Goal: Transaction & Acquisition: Obtain resource

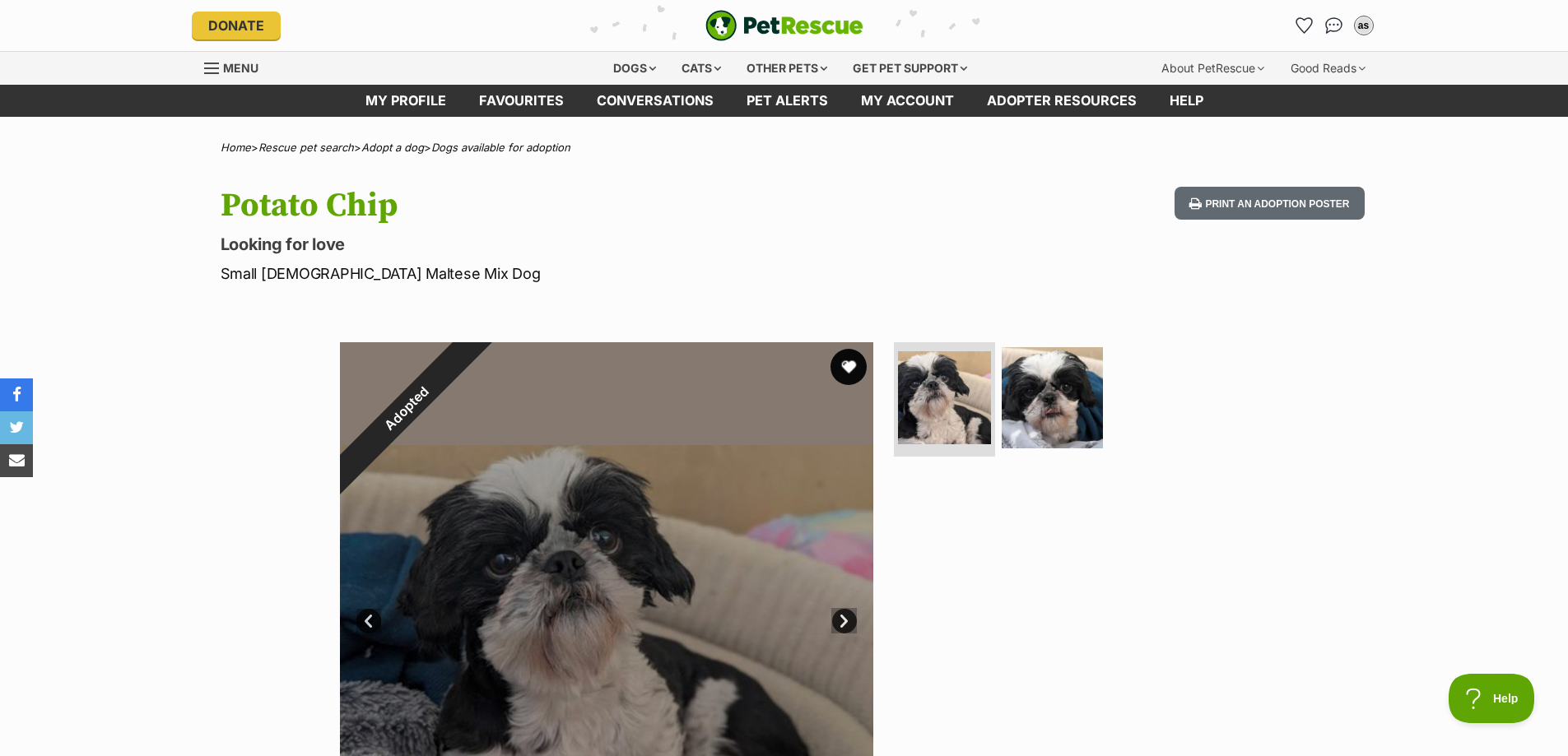
click at [853, 375] on button "favourite" at bounding box center [848, 366] width 36 height 36
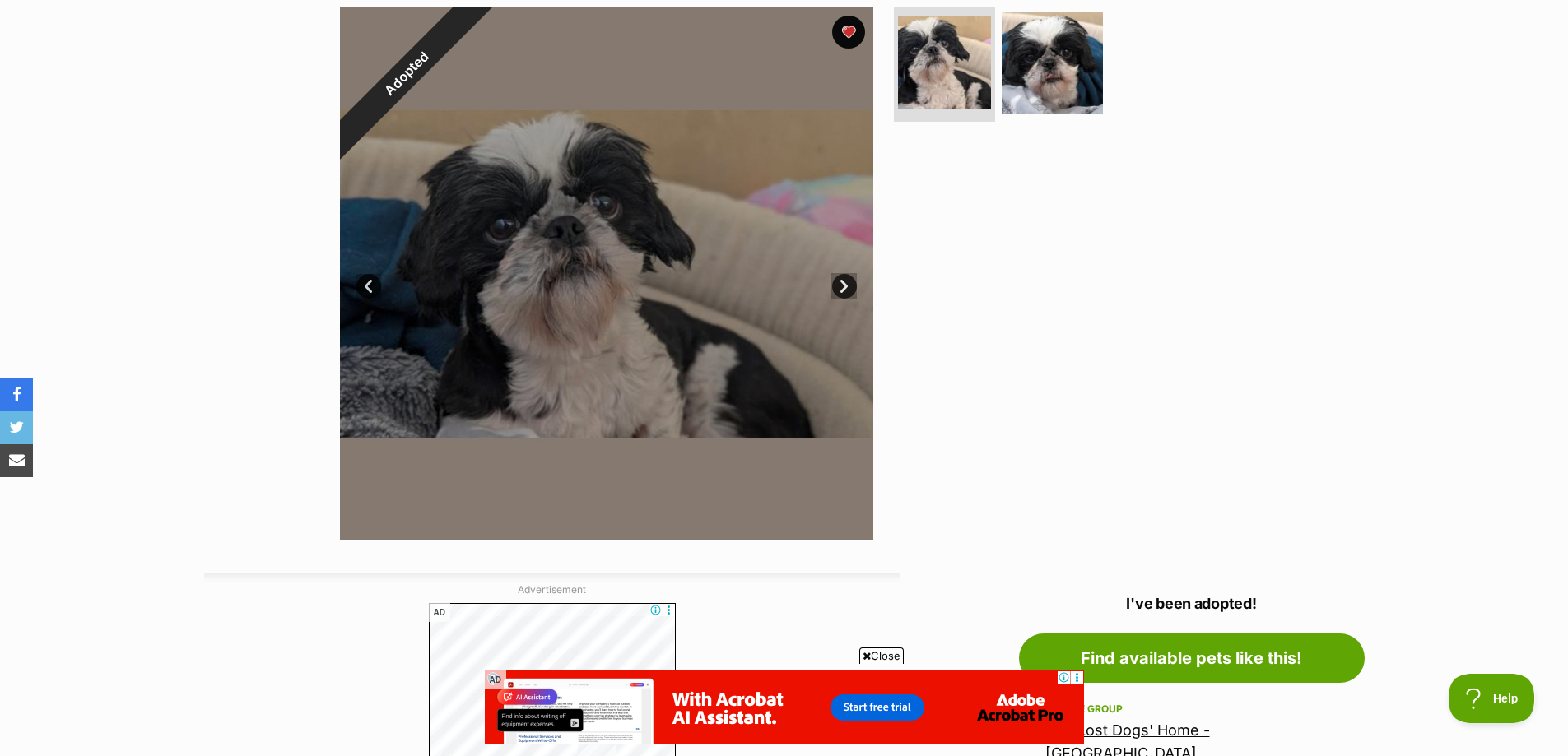
scroll to position [165, 0]
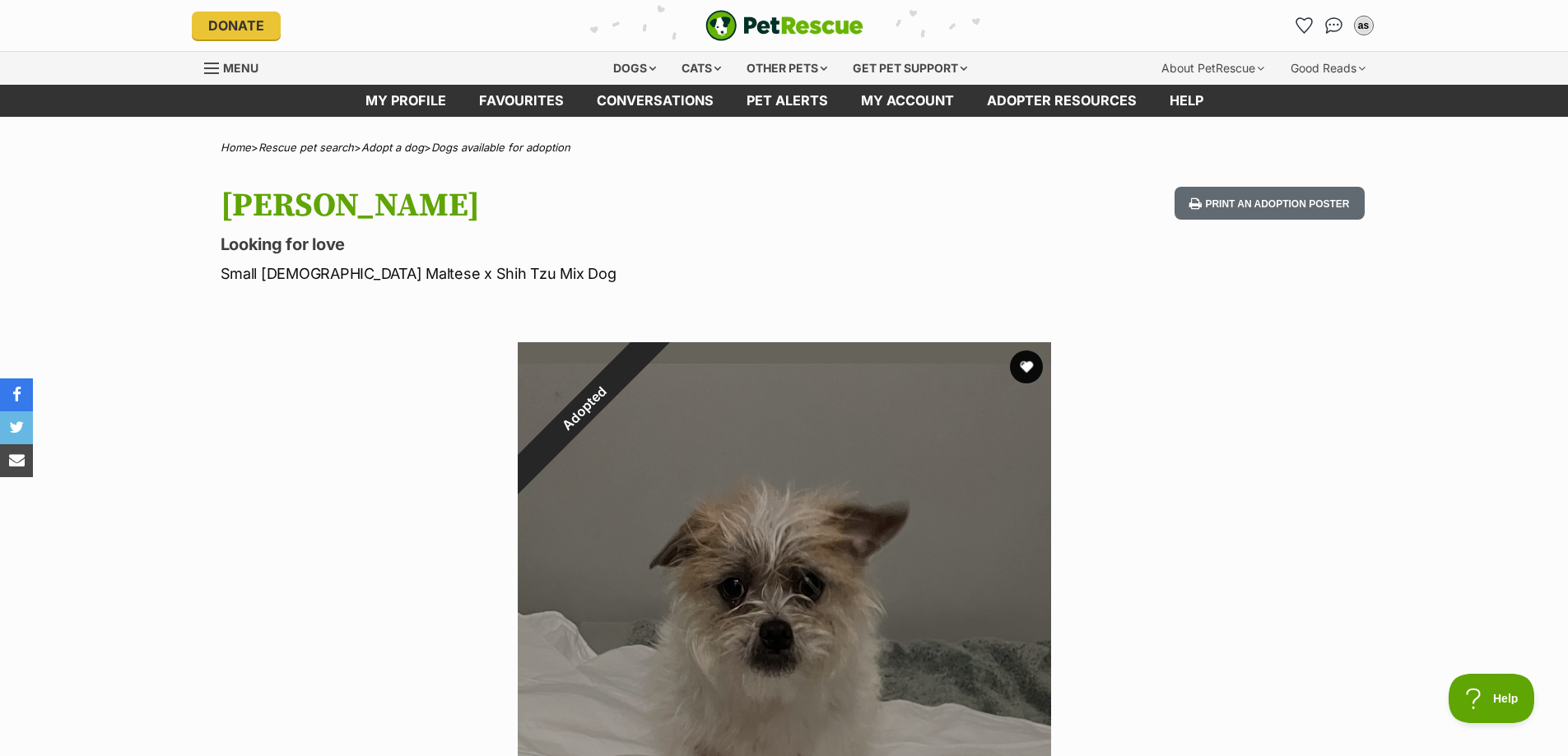
scroll to position [27, 0]
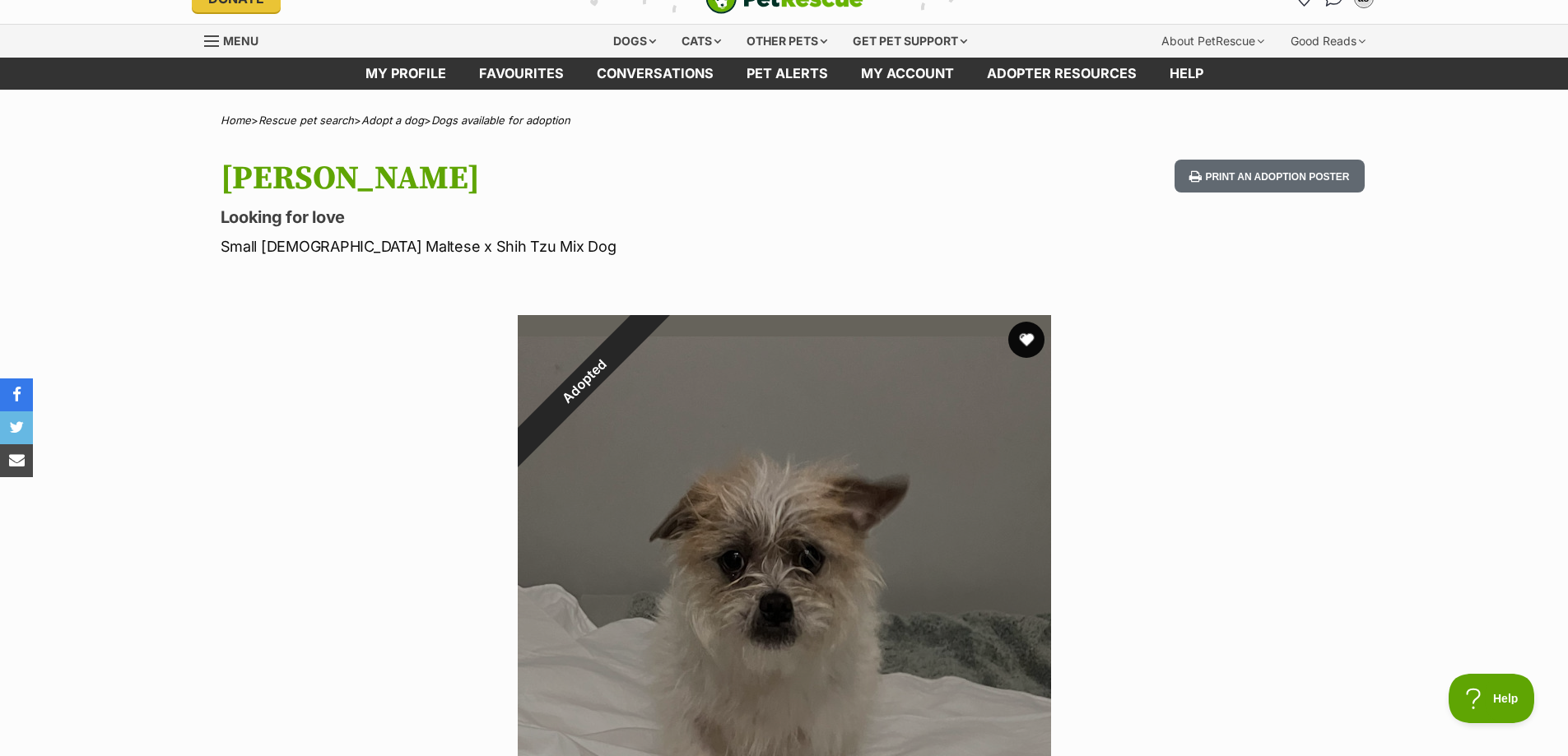
click at [1035, 339] on button "favourite" at bounding box center [1026, 339] width 36 height 36
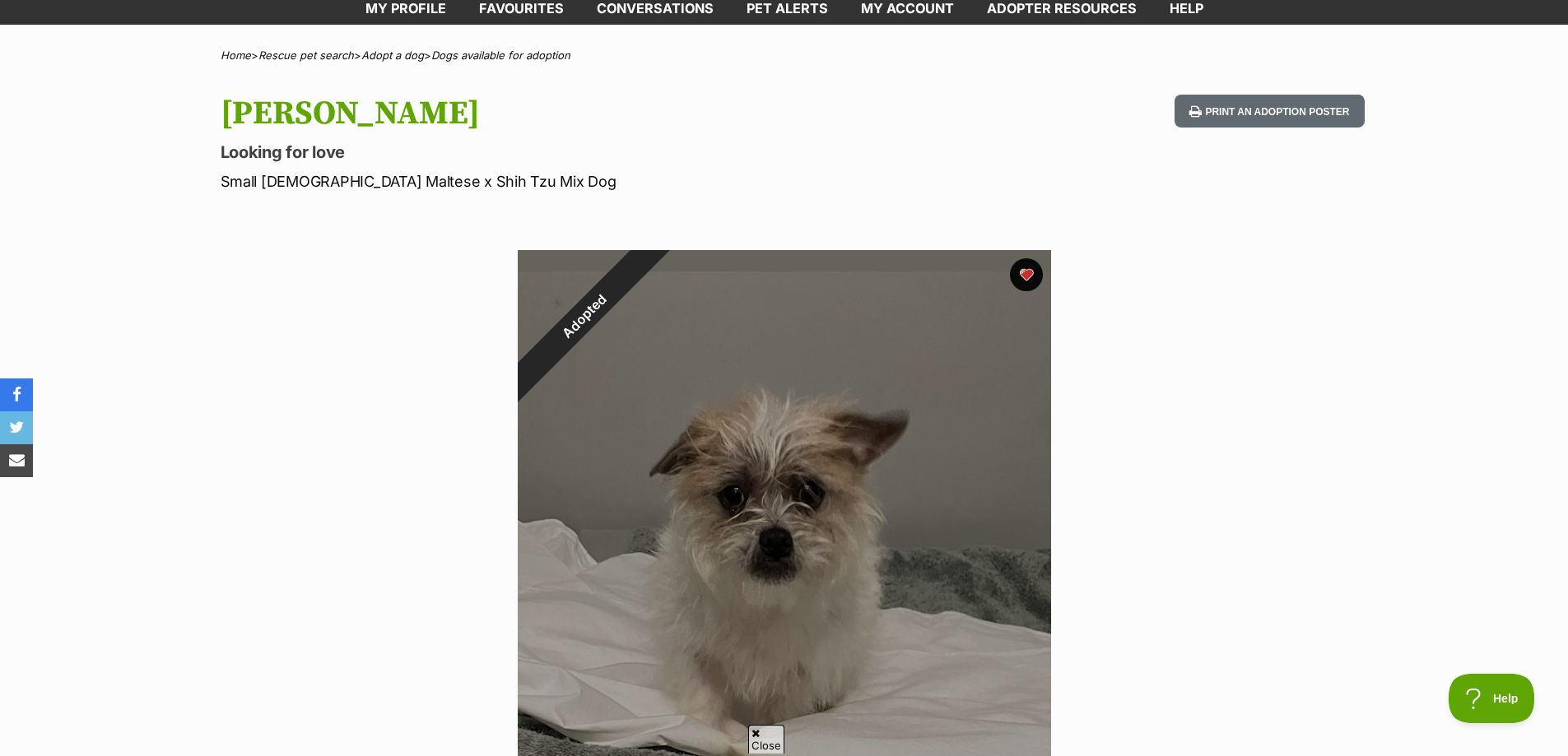
scroll to position [0, 0]
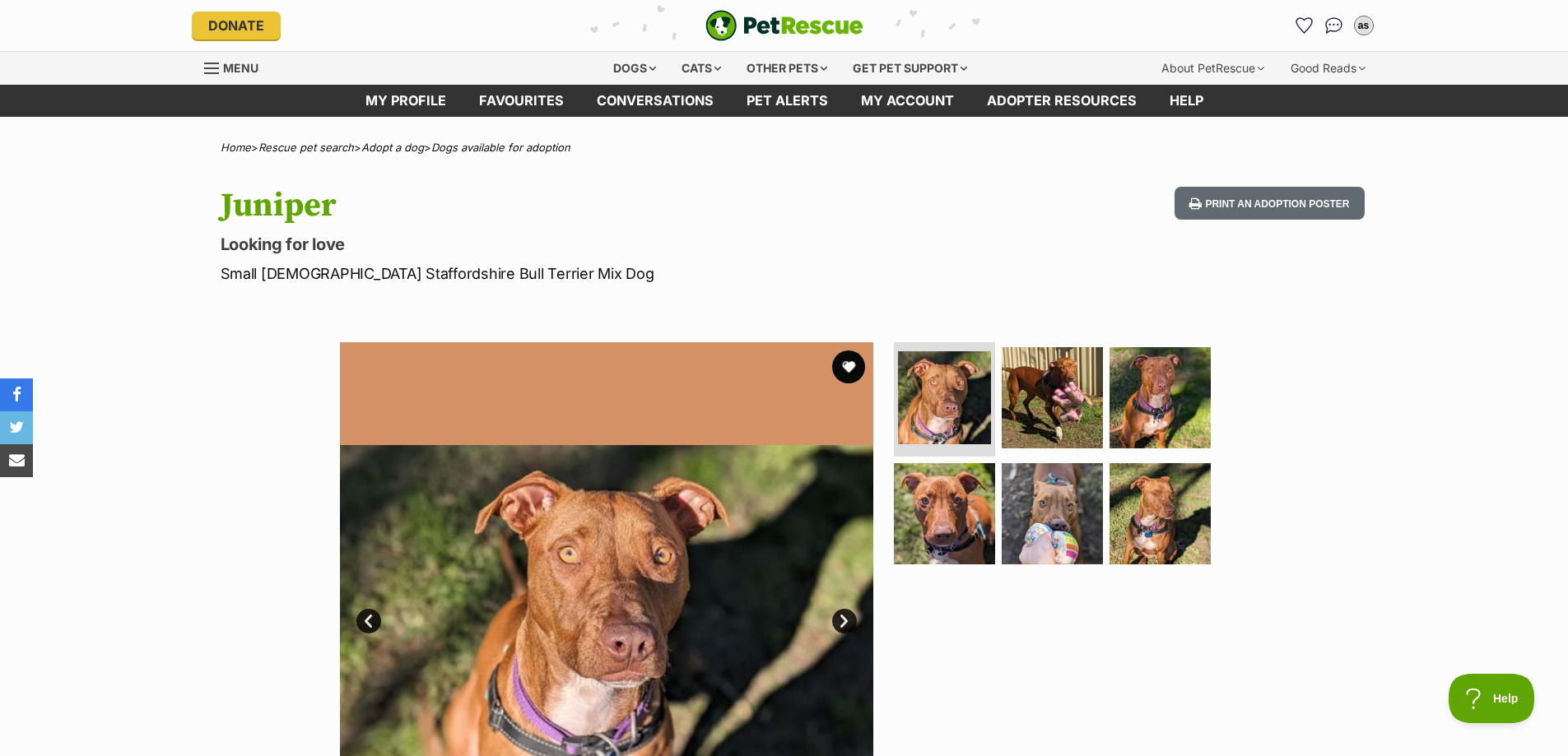
scroll to position [204, 0]
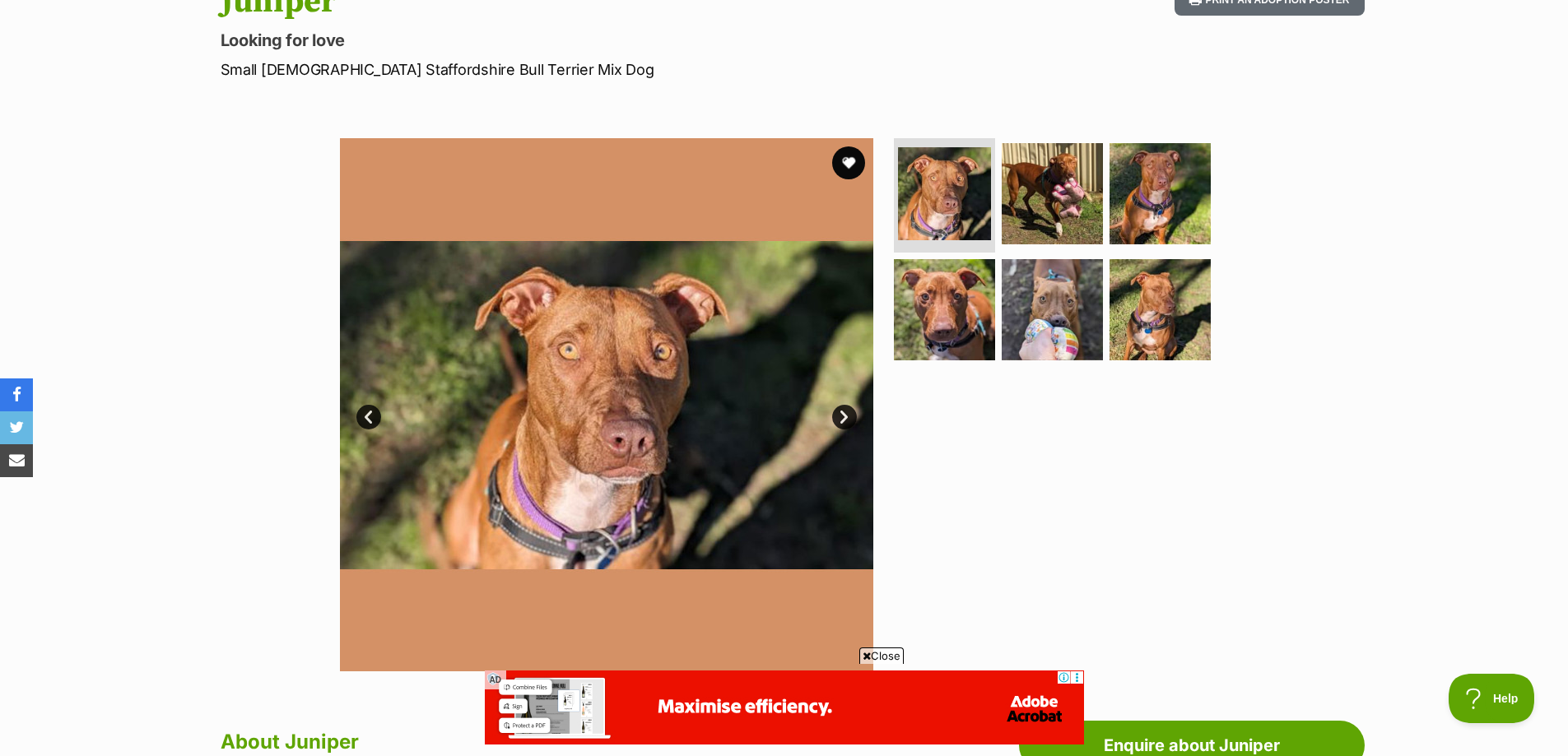
drag, startPoint x: 1202, startPoint y: 316, endPoint x: 1211, endPoint y: 307, distance: 12.7
click at [1201, 316] on img at bounding box center [1161, 310] width 101 height 101
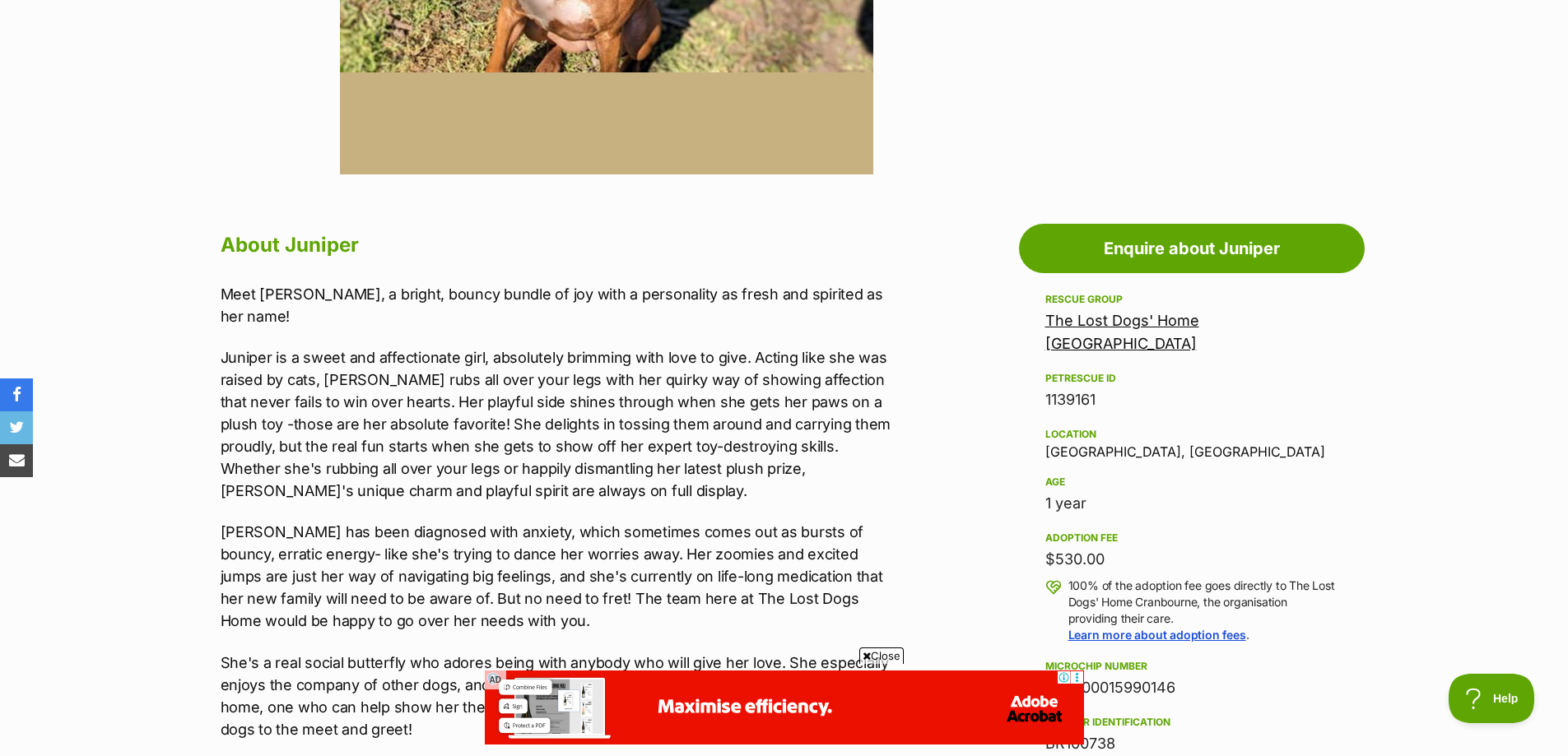
scroll to position [0, 0]
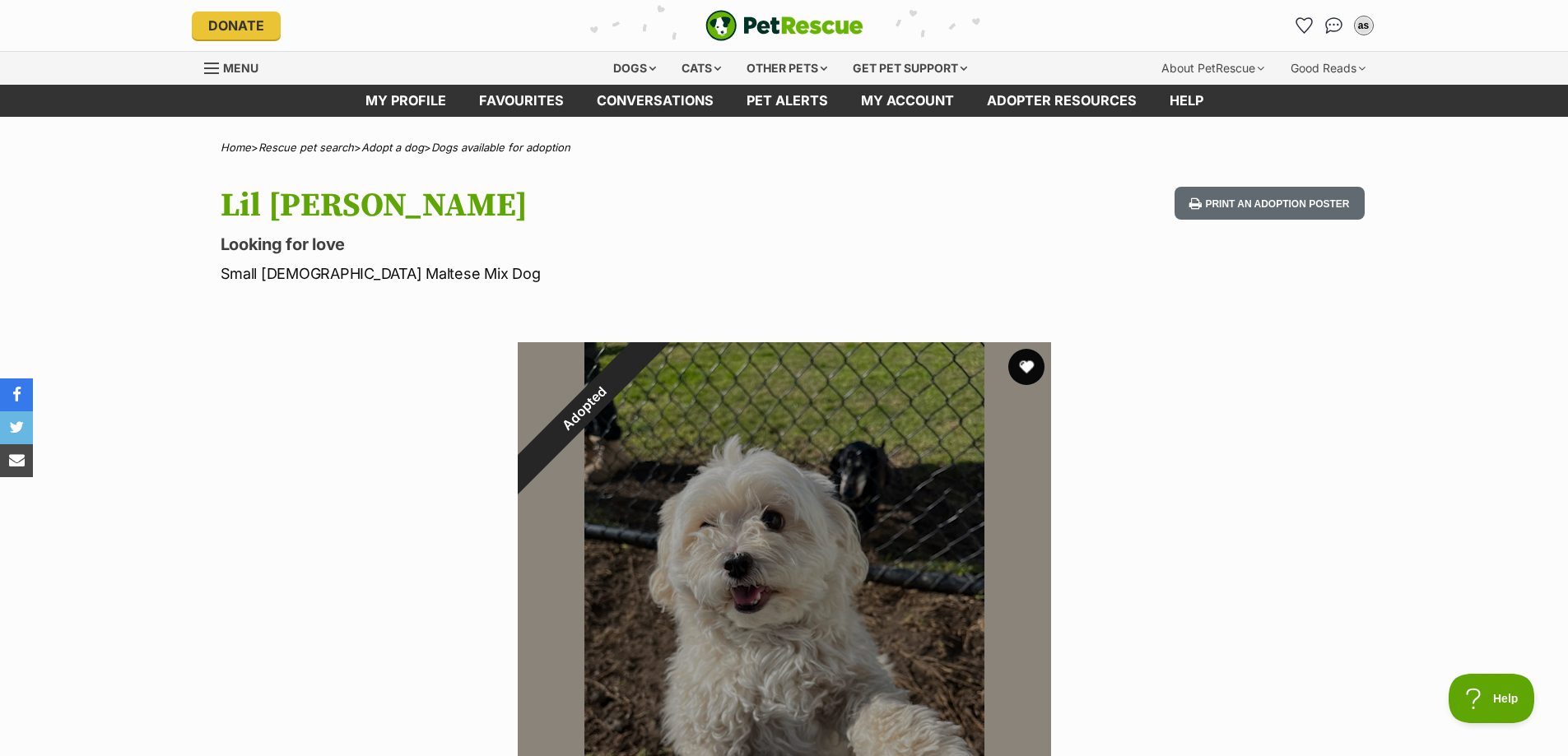
click at [1029, 372] on button "favourite" at bounding box center [1026, 366] width 36 height 36
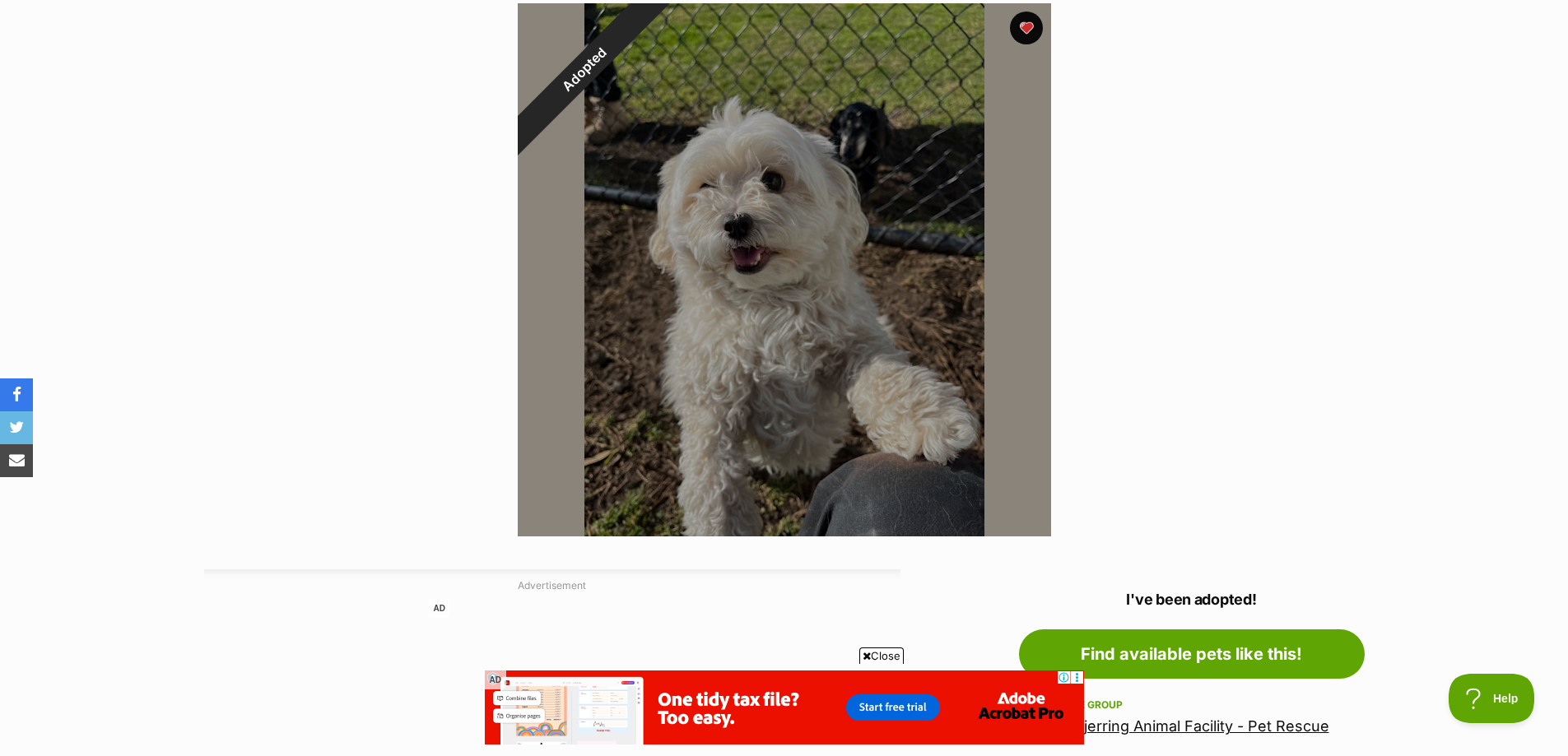
scroll to position [329, 0]
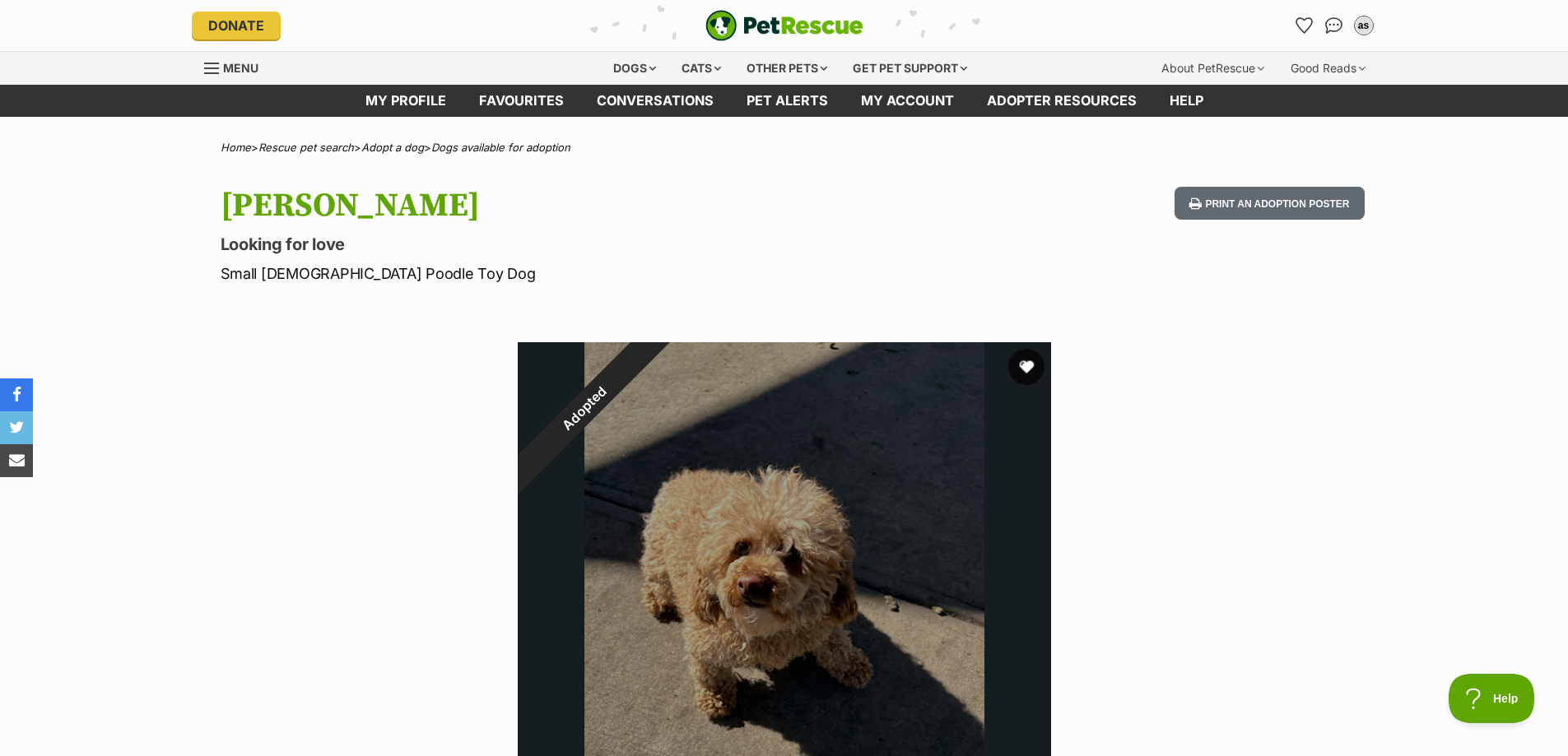
click at [1037, 359] on button "favourite" at bounding box center [1026, 366] width 36 height 36
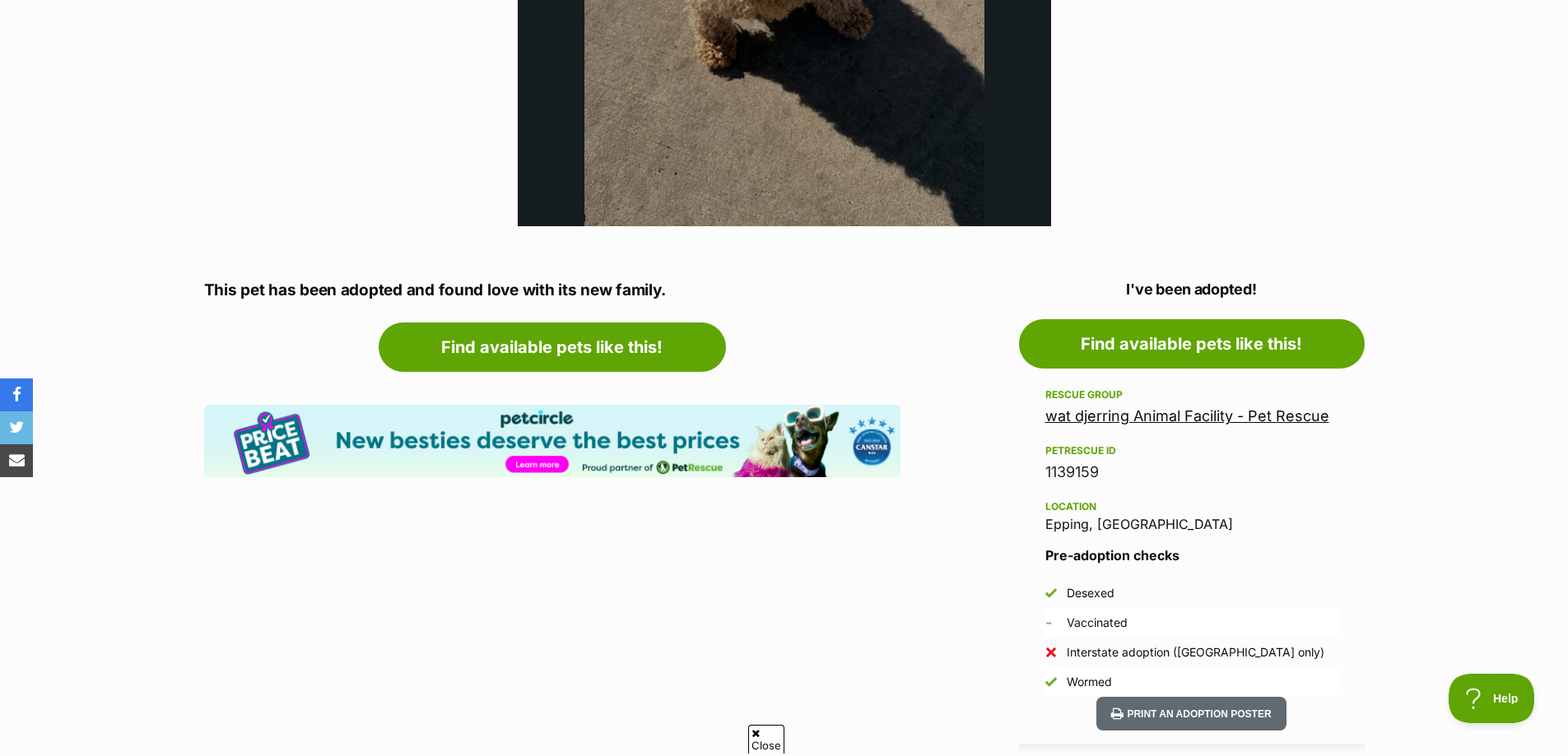
scroll to position [659, 0]
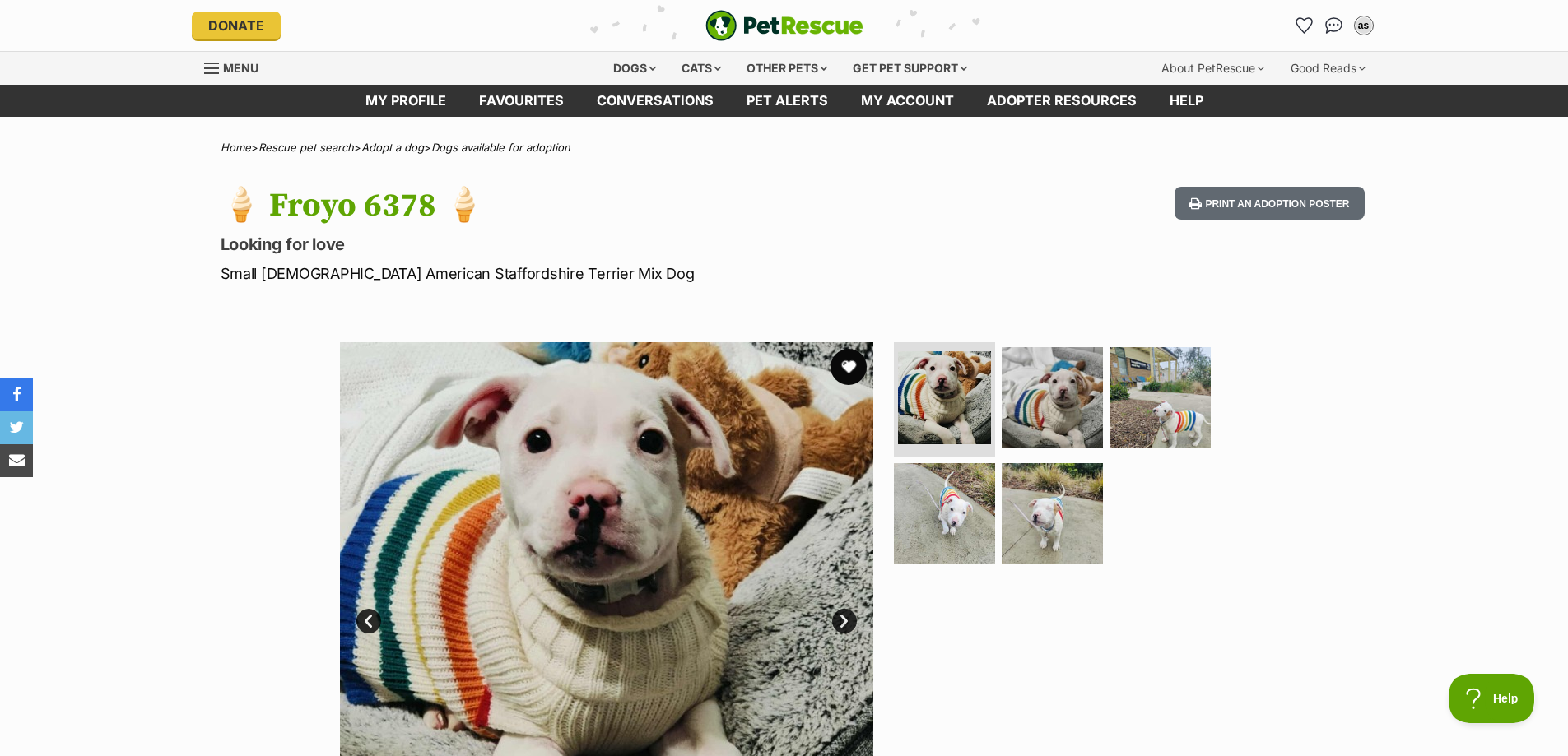
click at [851, 363] on button "favourite" at bounding box center [848, 366] width 36 height 36
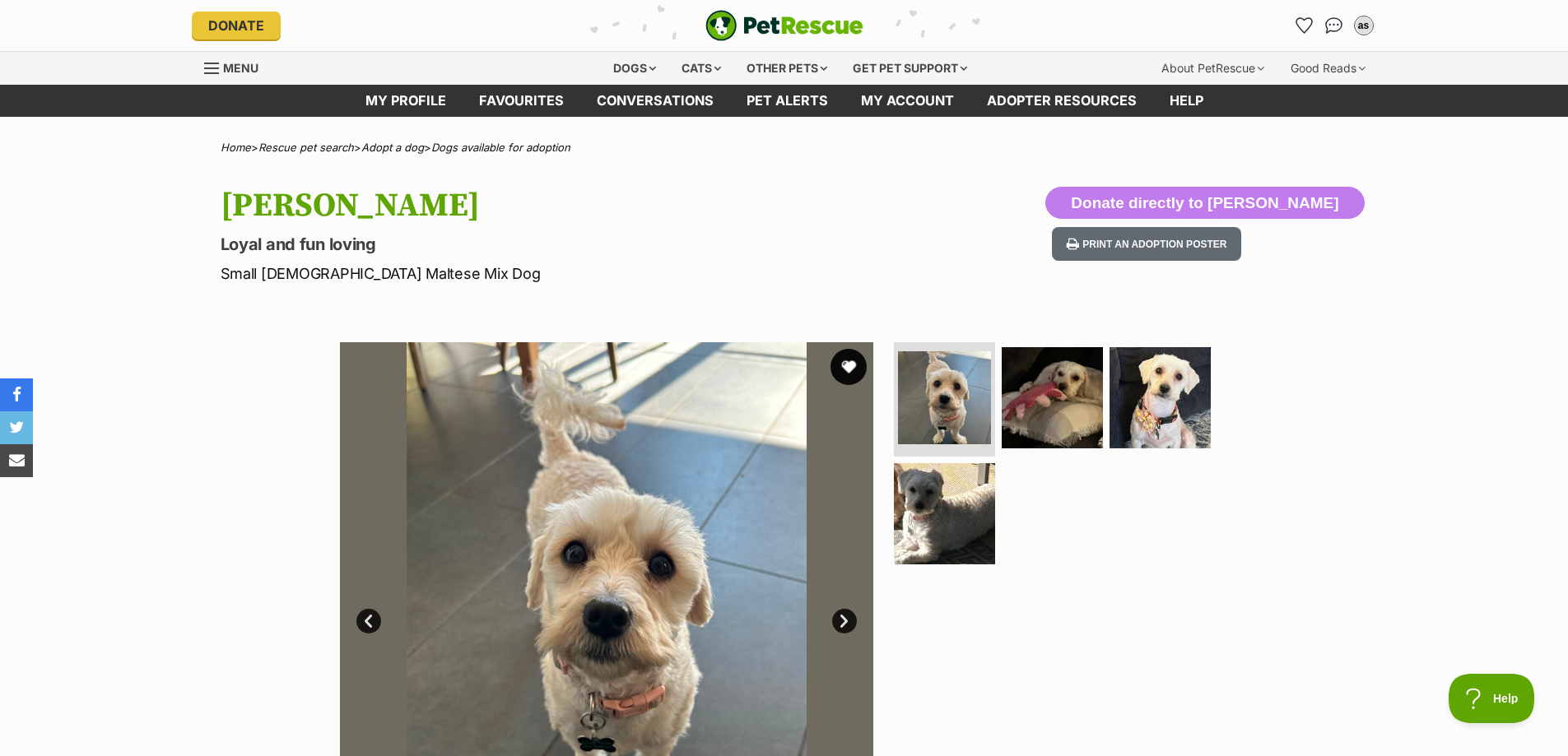
click at [849, 374] on button "favourite" at bounding box center [848, 366] width 36 height 36
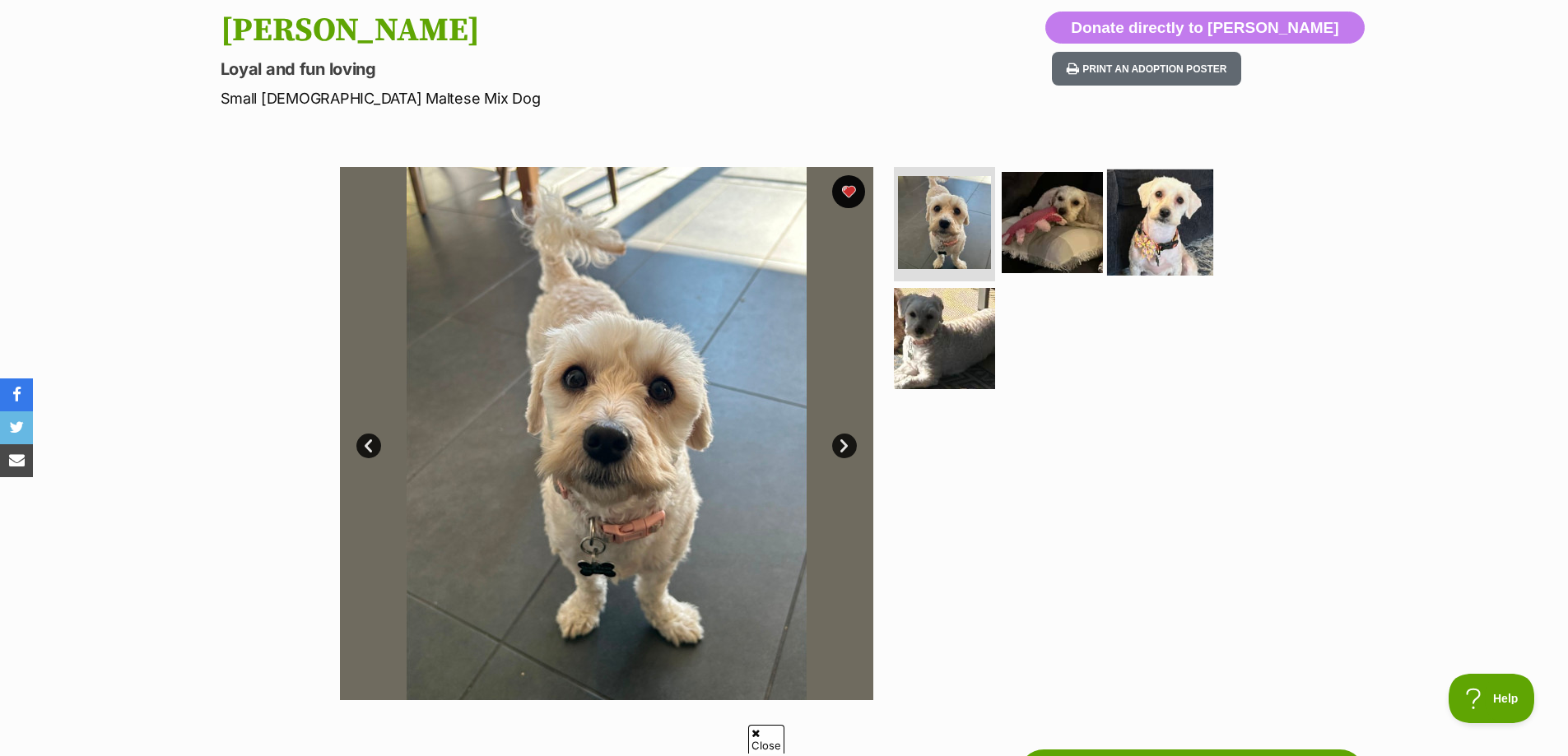
scroll to position [246, 0]
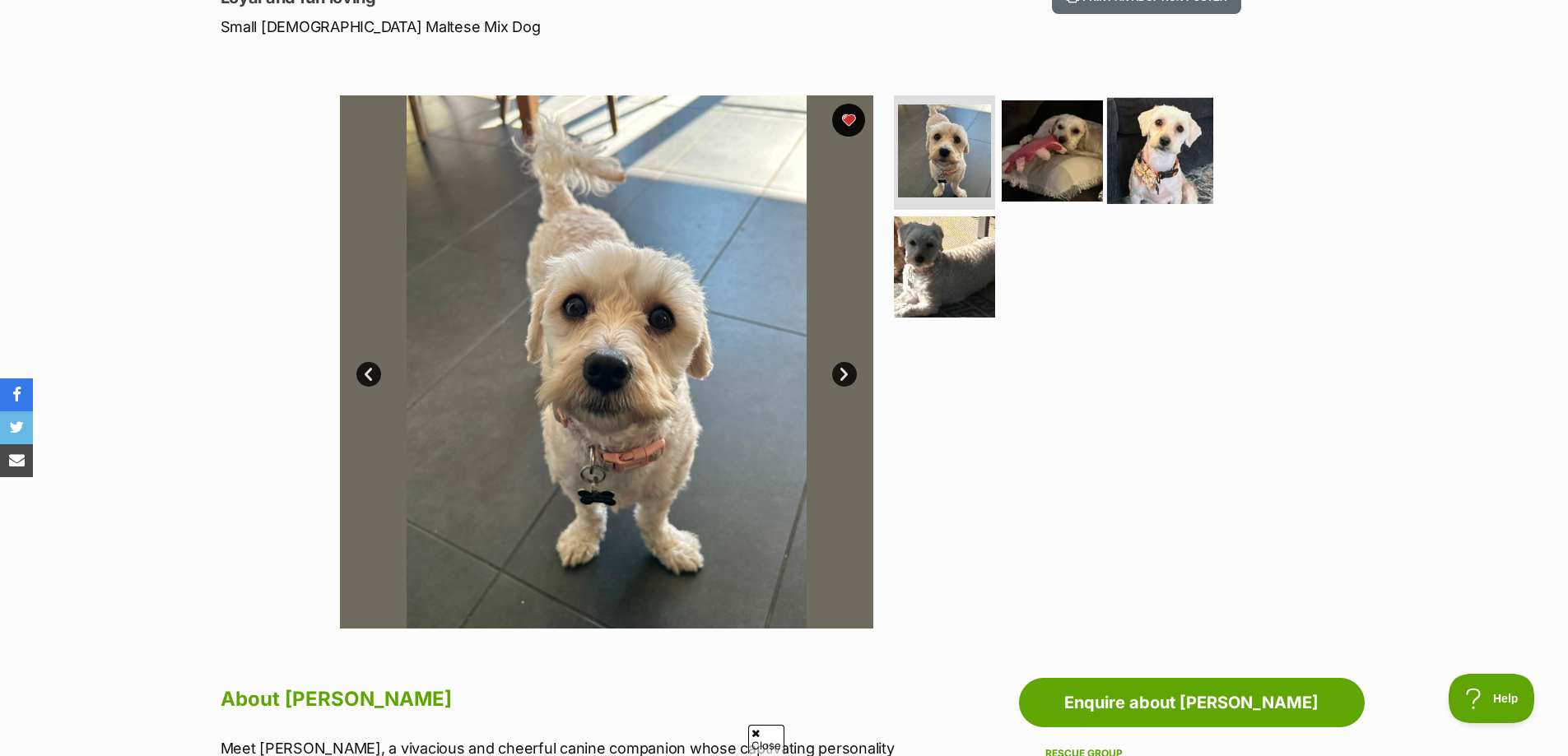
click at [1185, 165] on img at bounding box center [1160, 150] width 106 height 106
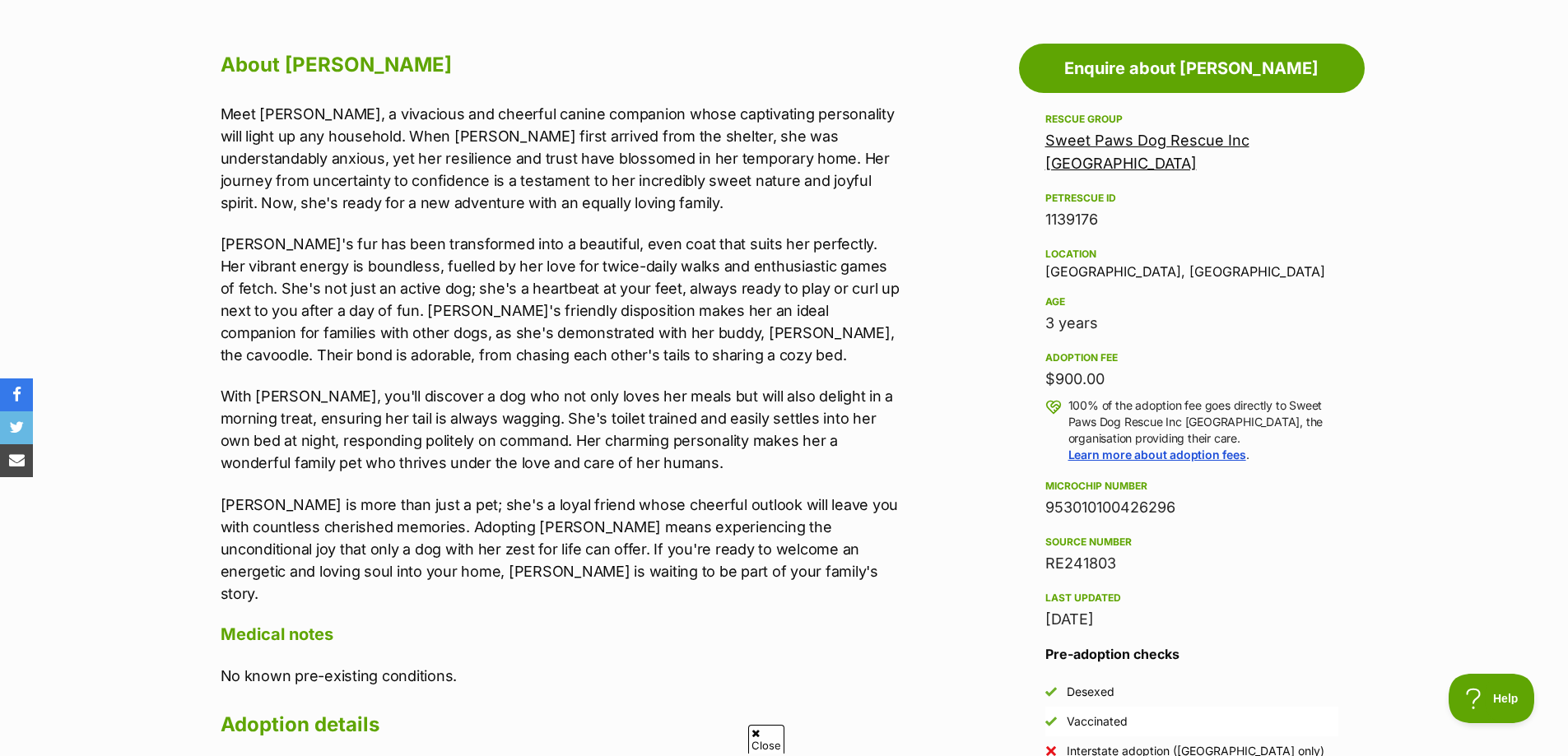
scroll to position [305, 0]
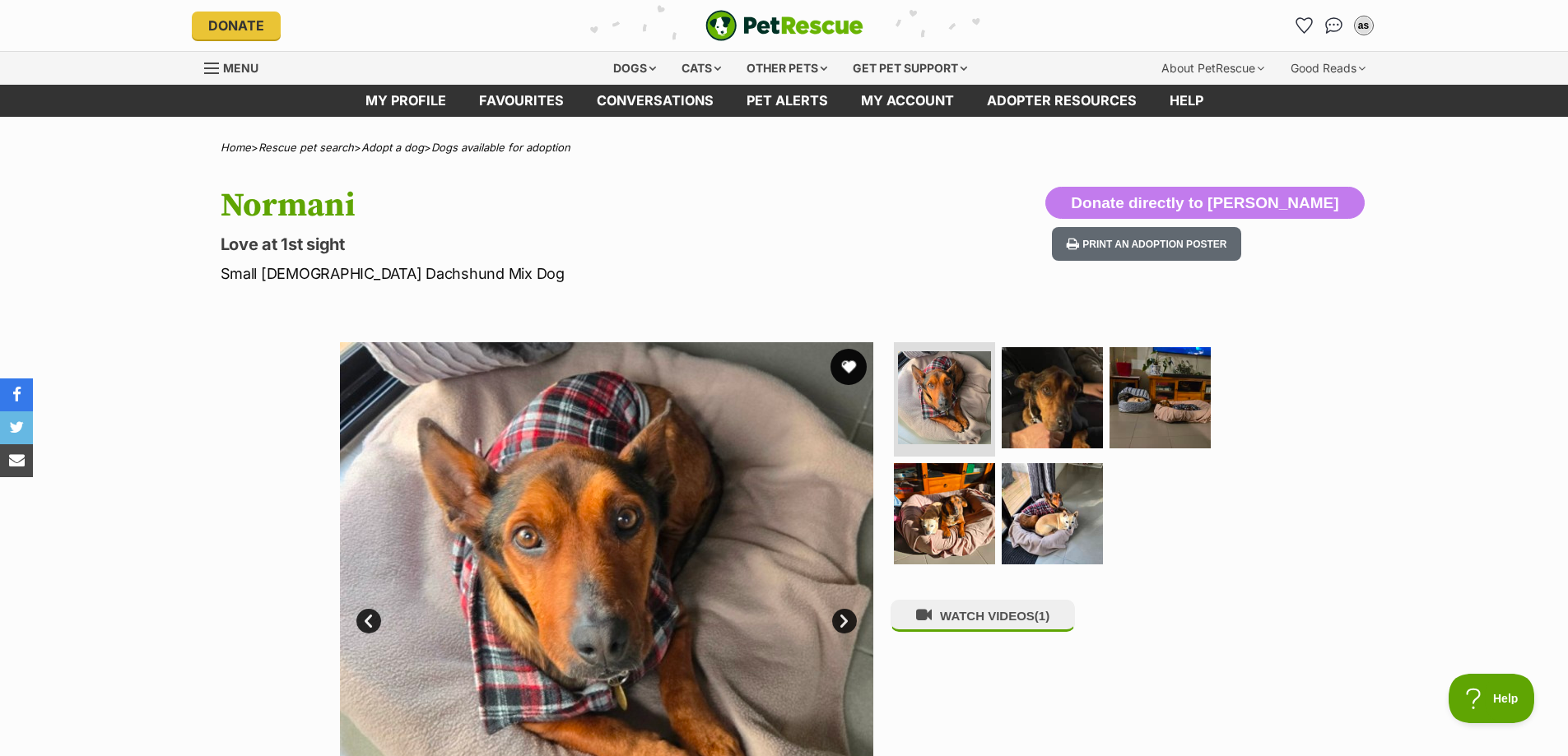
click at [856, 371] on button "favourite" at bounding box center [848, 366] width 36 height 36
click at [1049, 409] on img at bounding box center [1052, 397] width 106 height 106
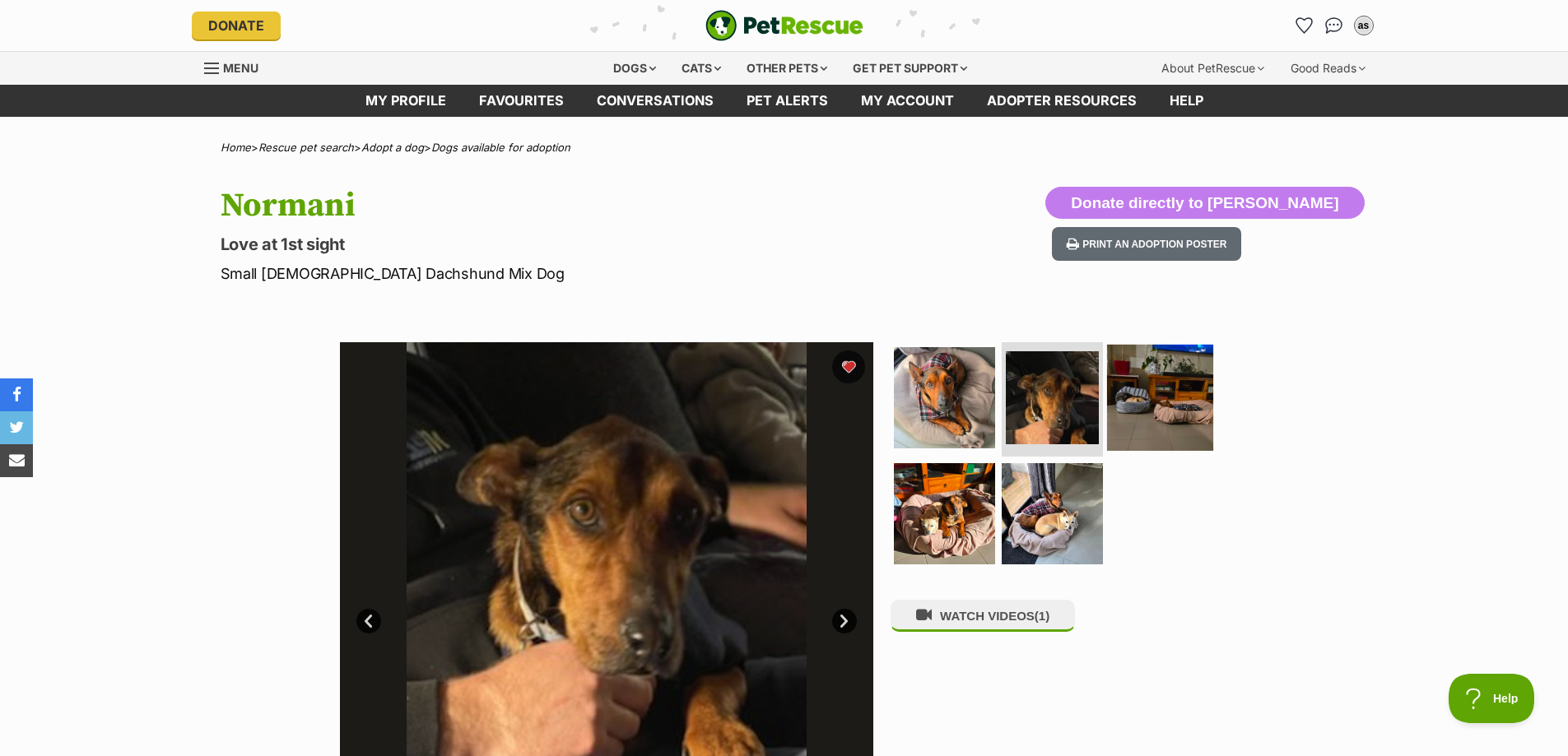
click at [1174, 397] on img at bounding box center [1160, 397] width 106 height 106
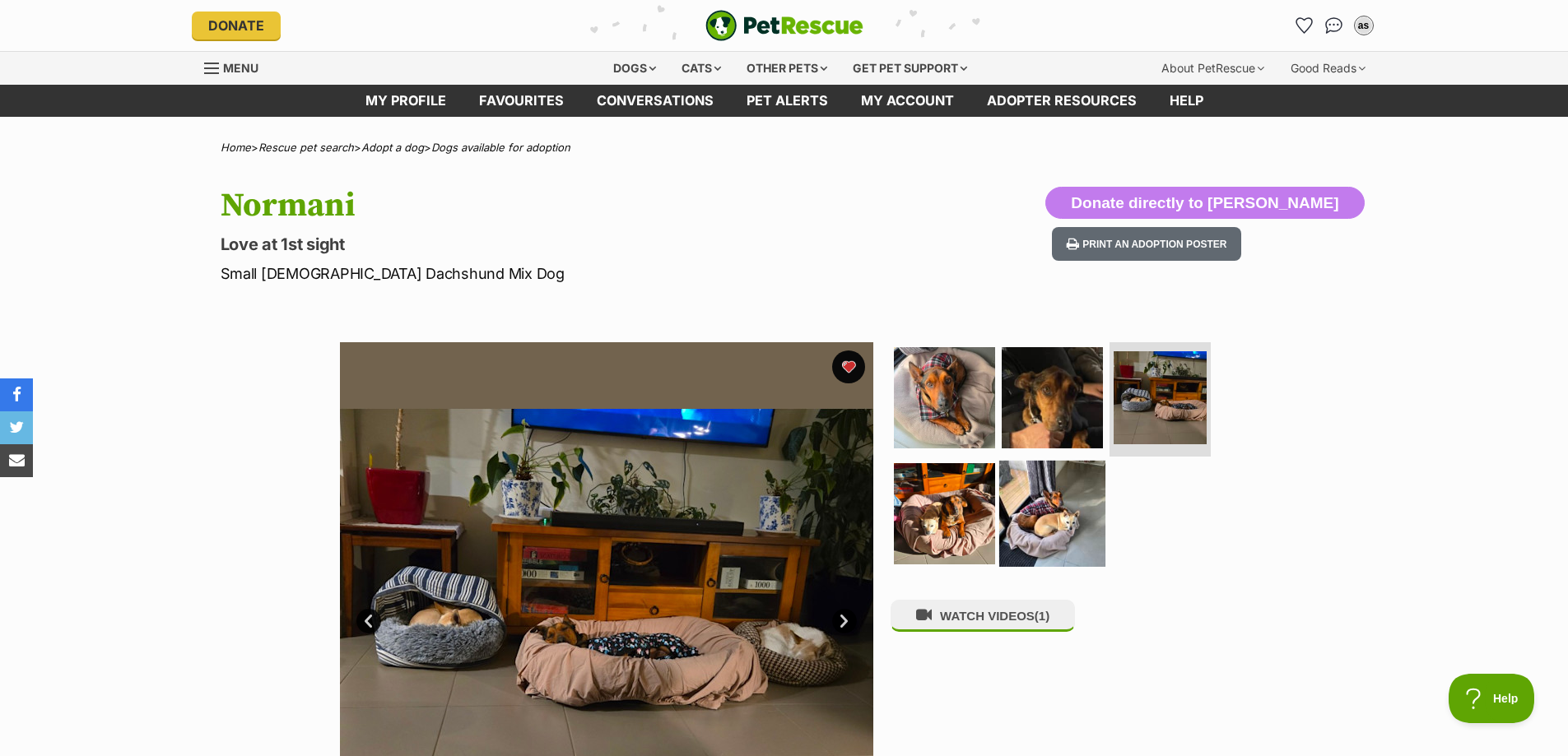
click at [1046, 503] on img at bounding box center [1052, 513] width 106 height 106
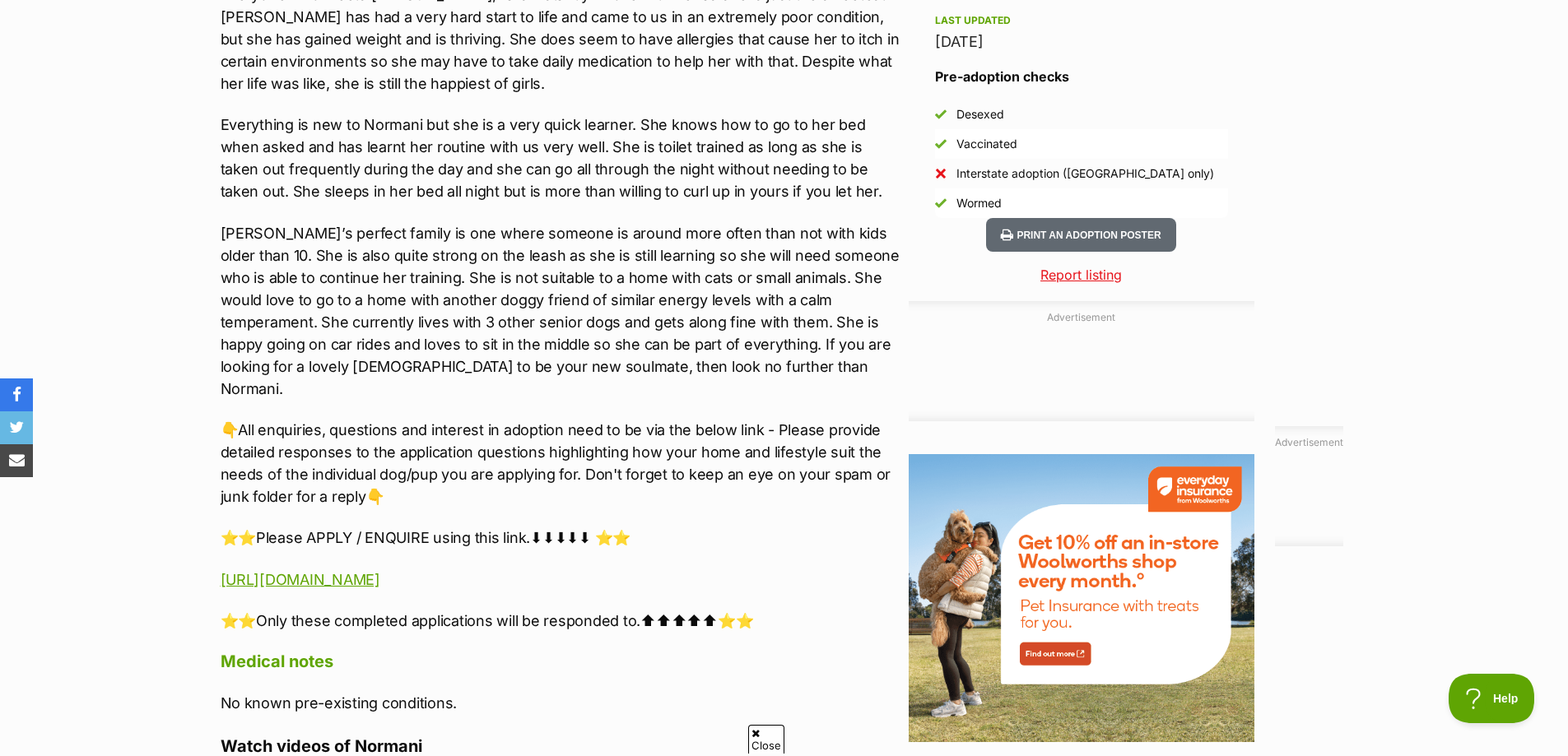
scroll to position [1482, 0]
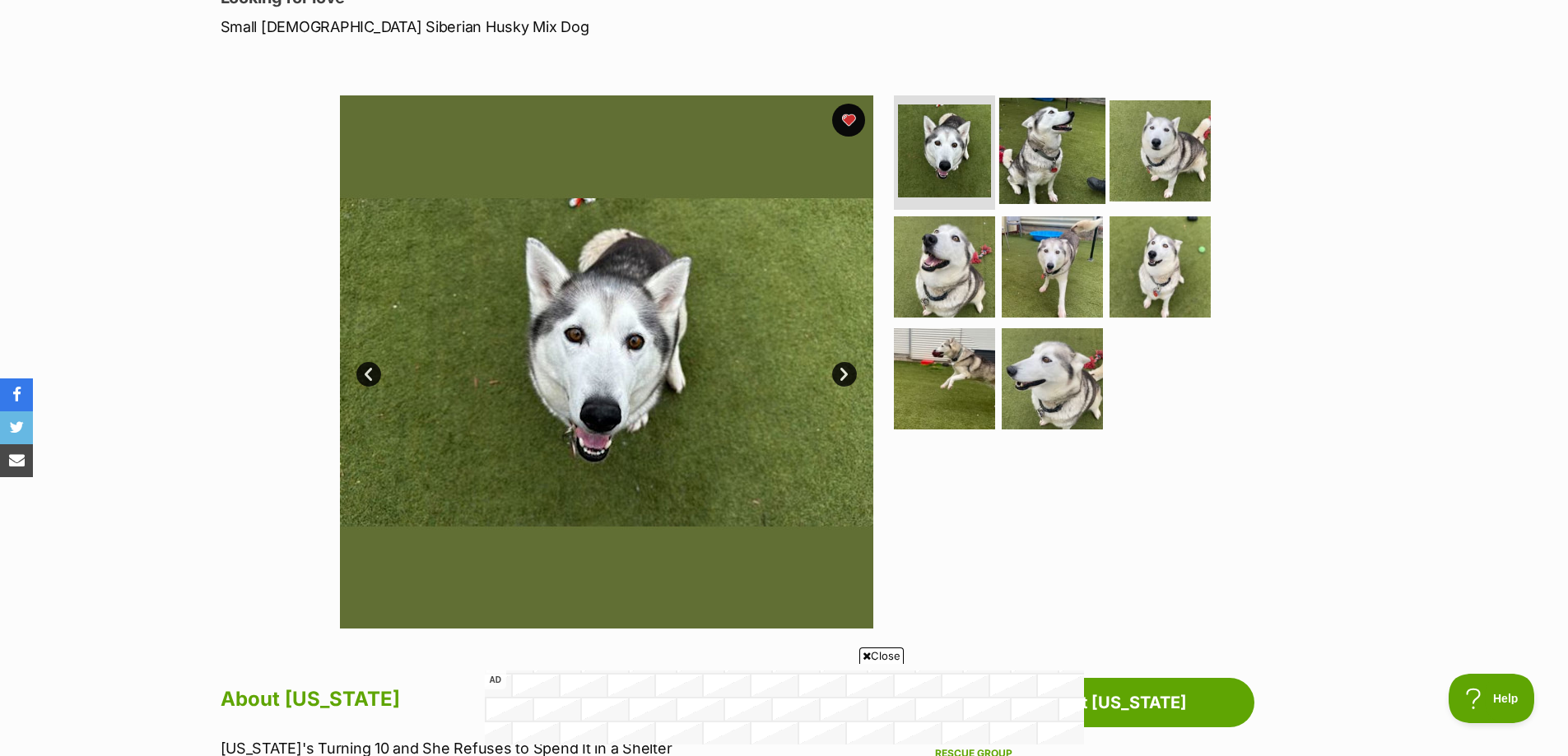
click at [1008, 129] on img at bounding box center [1052, 150] width 106 height 106
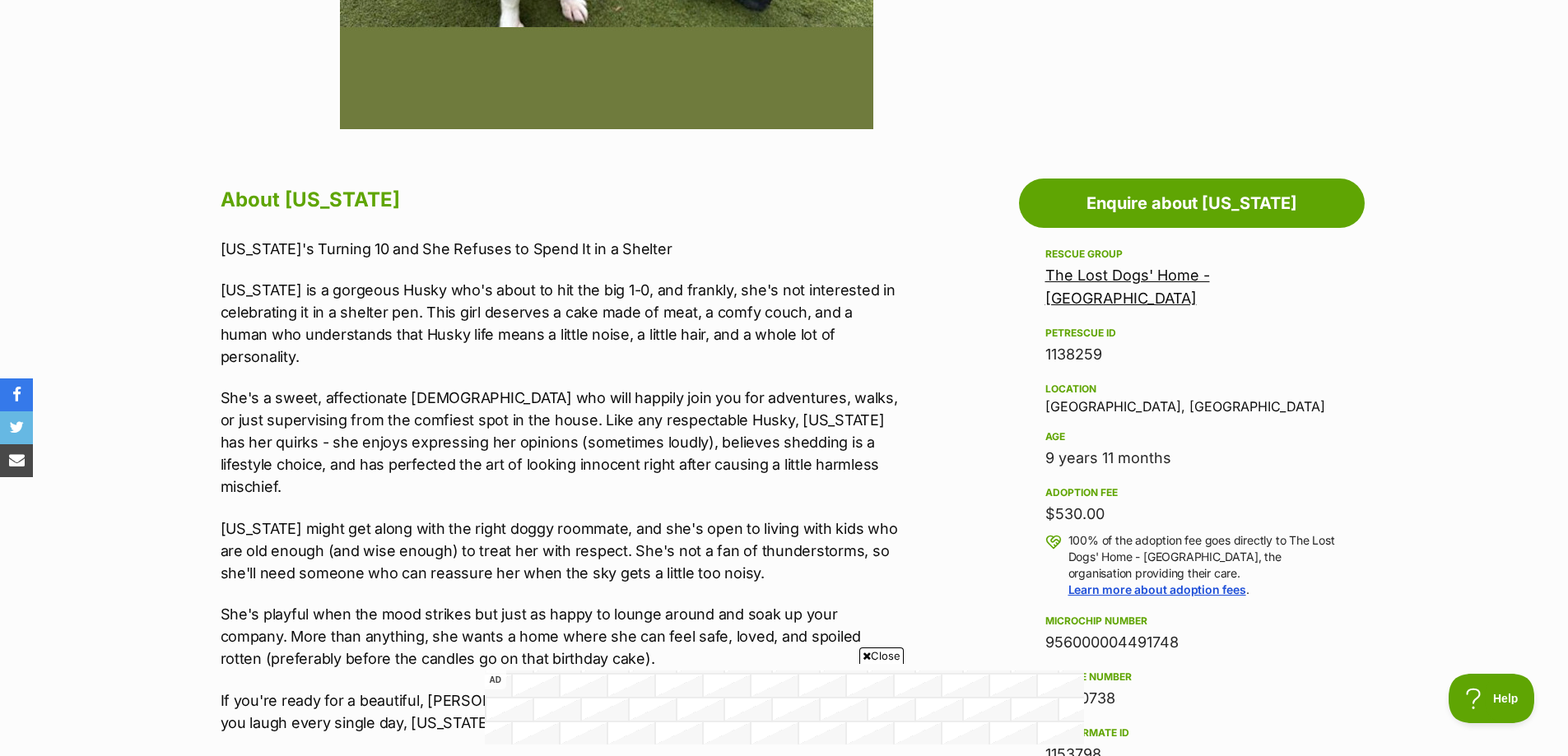
scroll to position [576, 0]
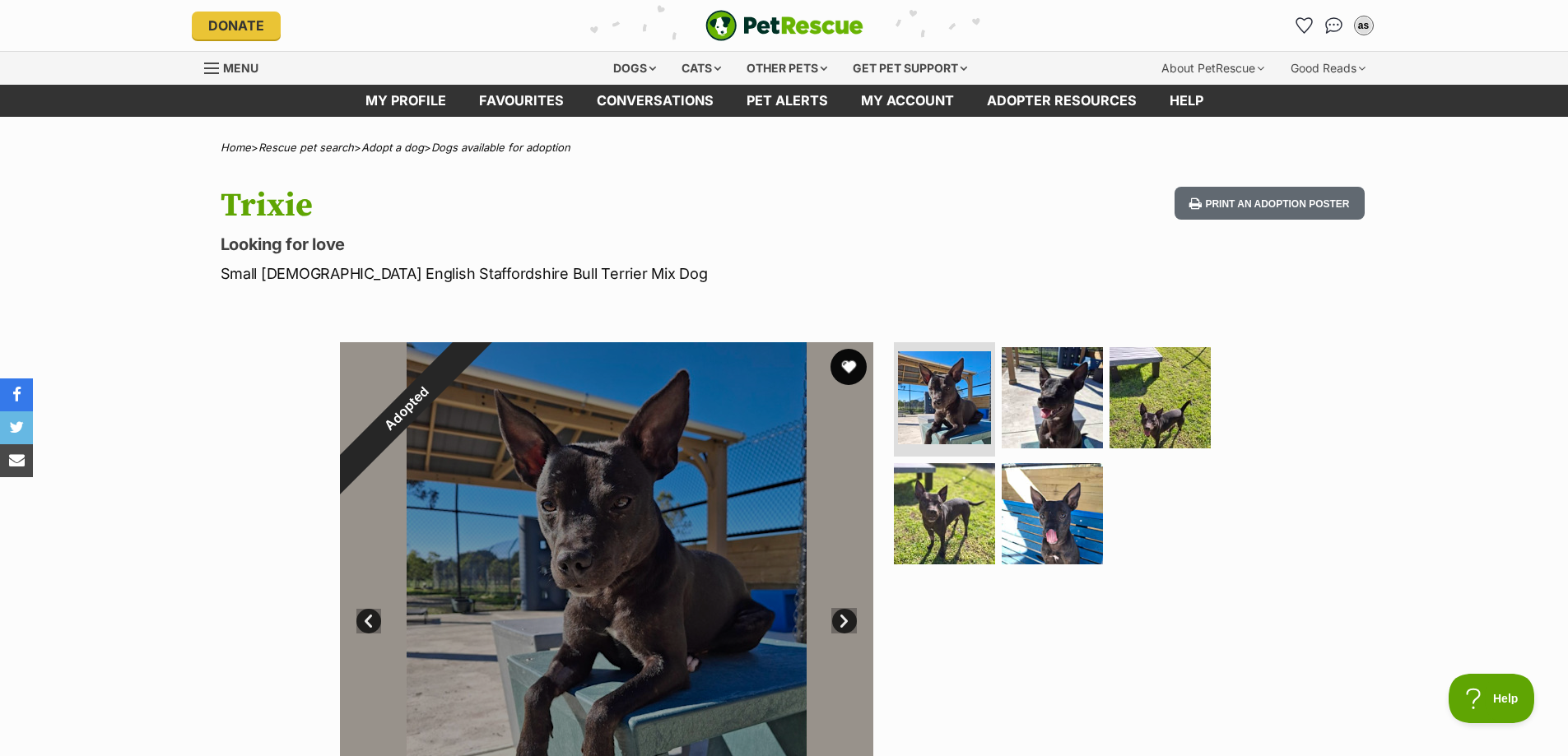
click at [842, 367] on button "favourite" at bounding box center [848, 366] width 36 height 36
click at [1070, 382] on img at bounding box center [1052, 397] width 106 height 106
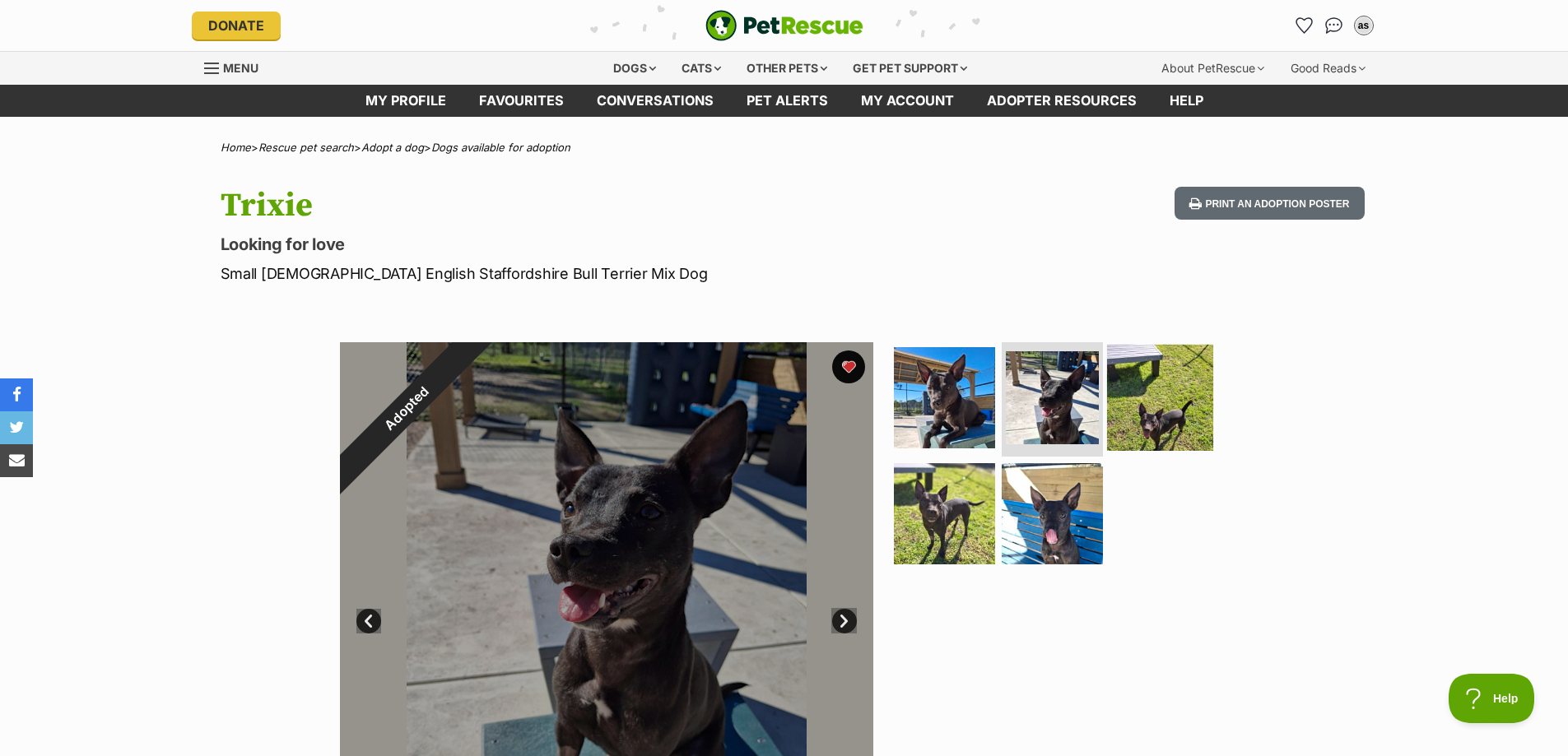
click at [1179, 392] on img at bounding box center [1160, 397] width 106 height 106
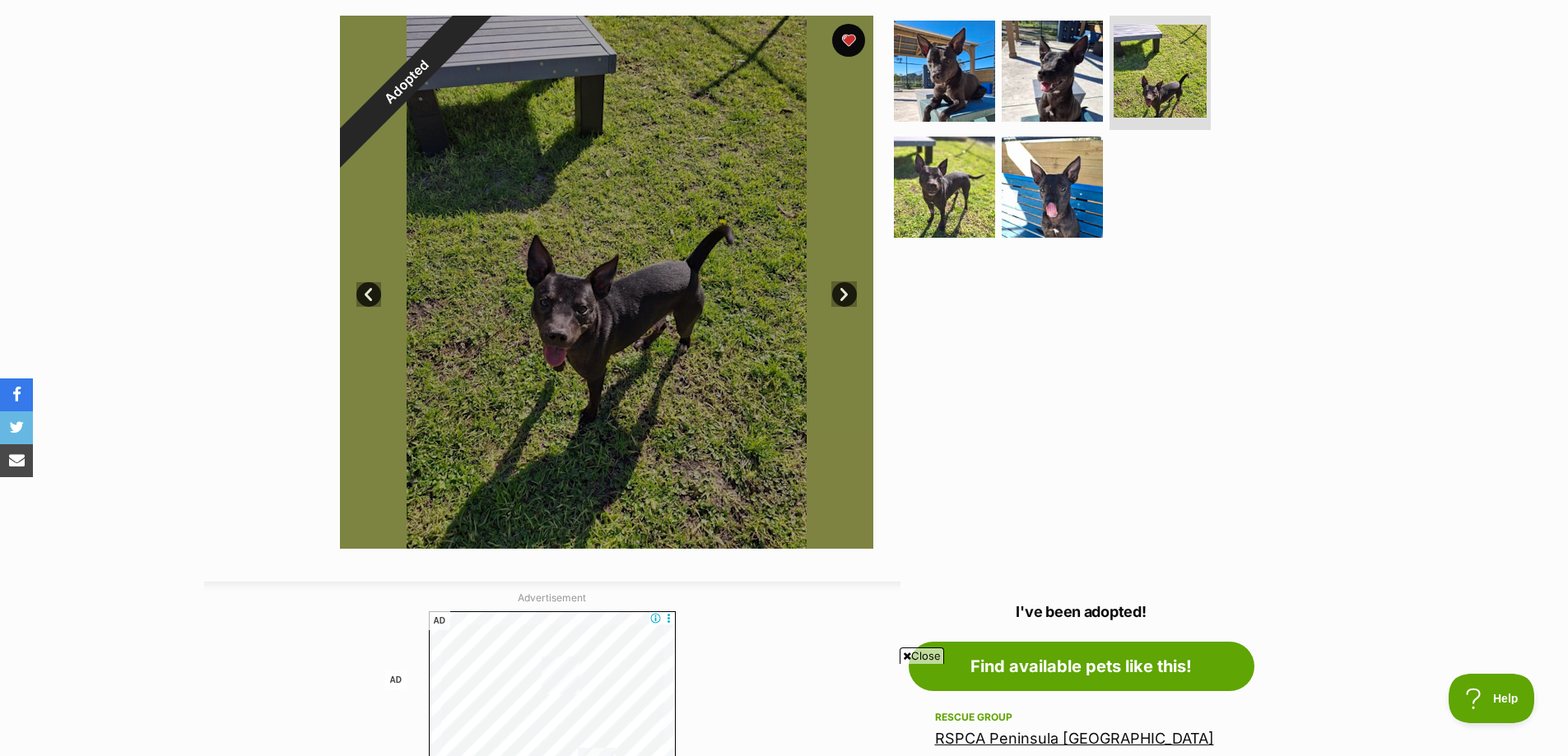
scroll to position [329, 0]
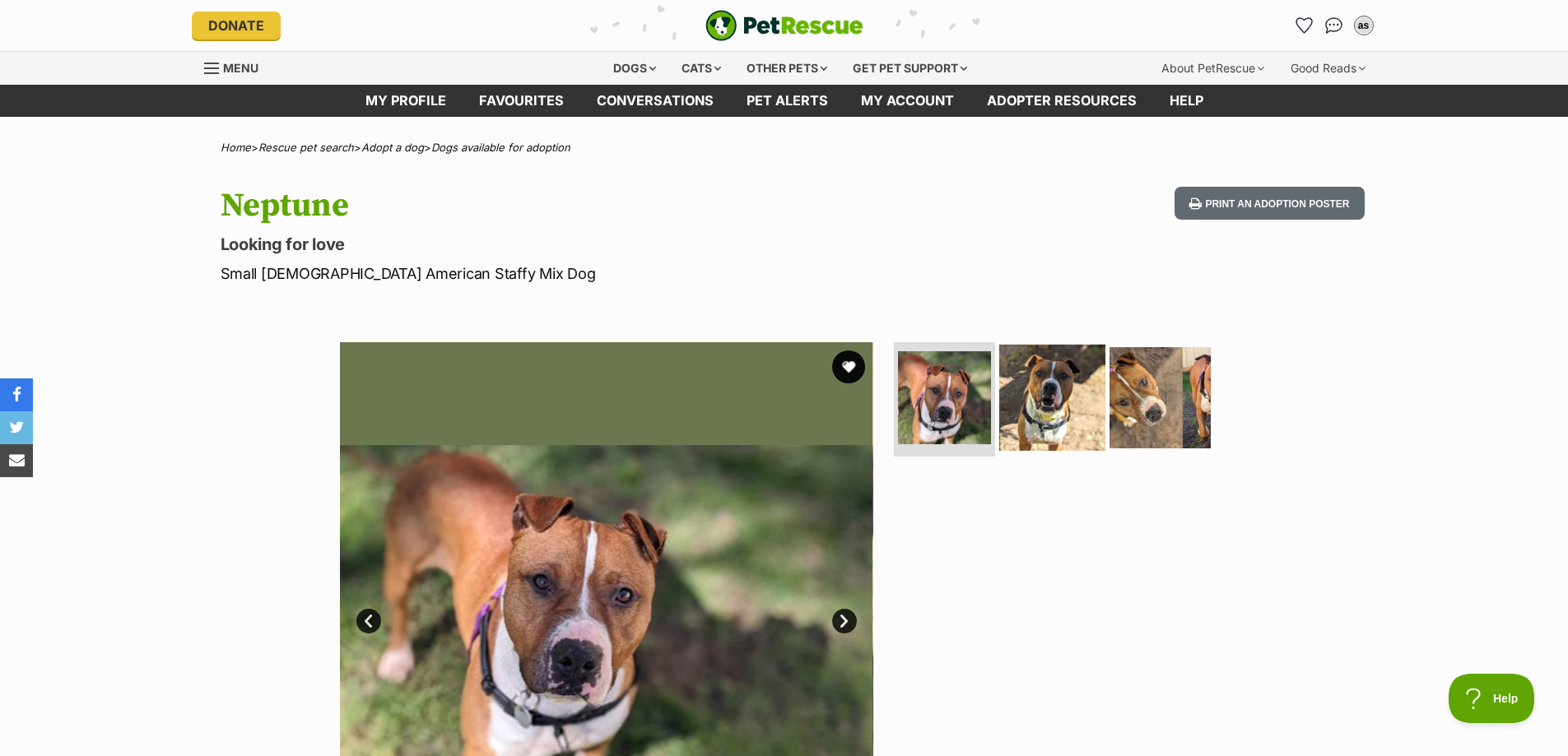
click at [1059, 397] on img at bounding box center [1052, 397] width 106 height 106
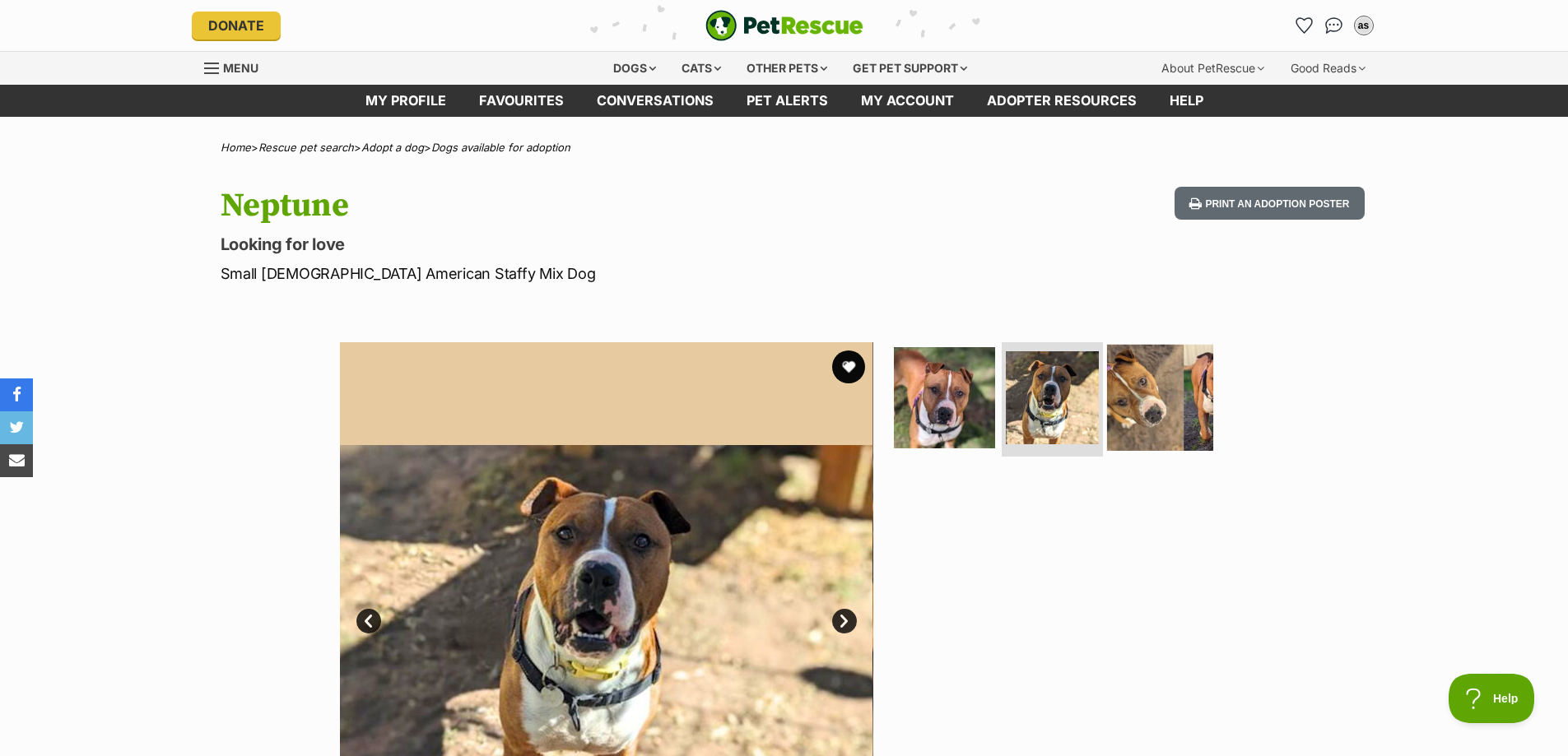
click at [1145, 399] on img at bounding box center [1160, 397] width 106 height 106
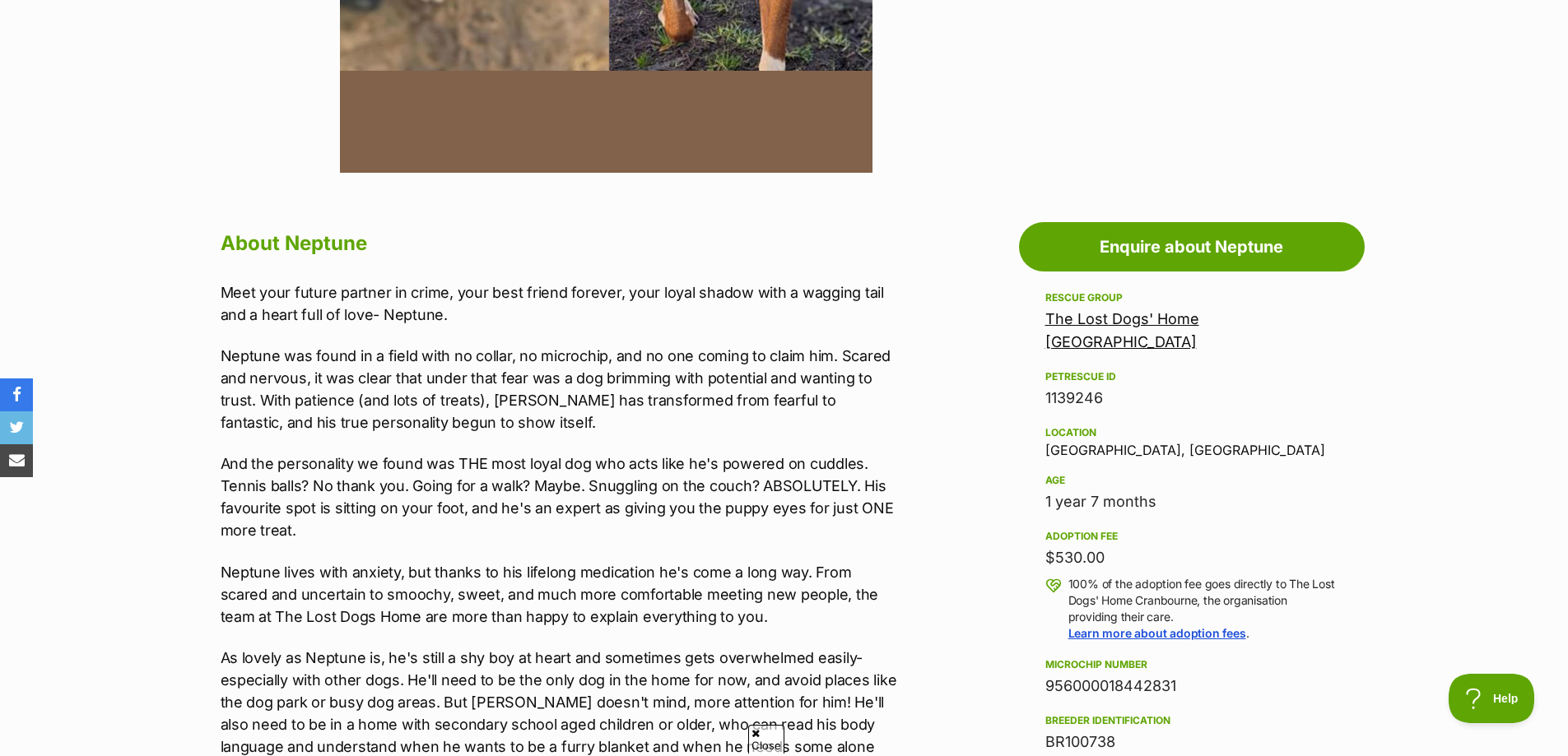
scroll to position [988, 0]
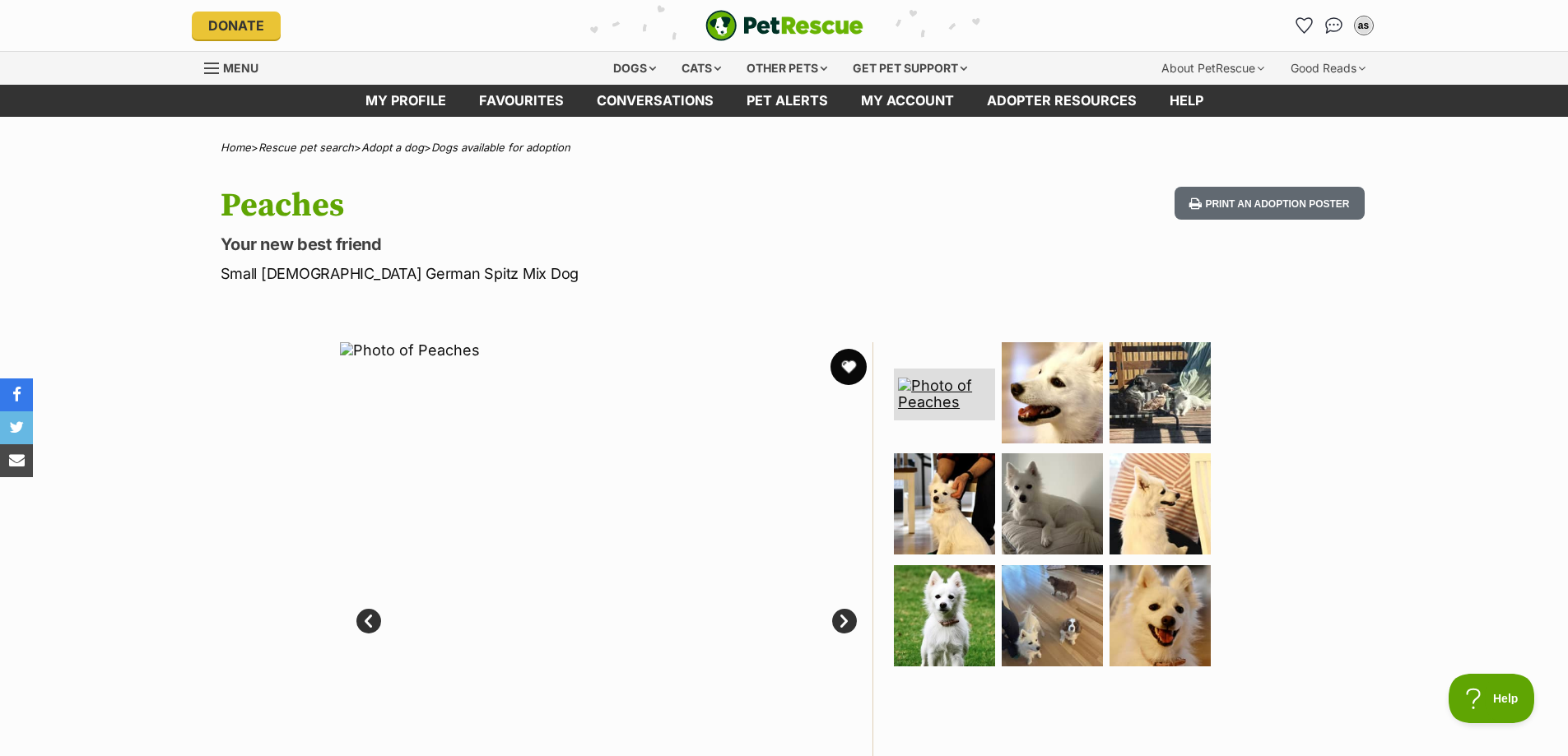
click at [857, 371] on button "favourite" at bounding box center [848, 366] width 36 height 36
click at [1049, 402] on img at bounding box center [1052, 392] width 106 height 106
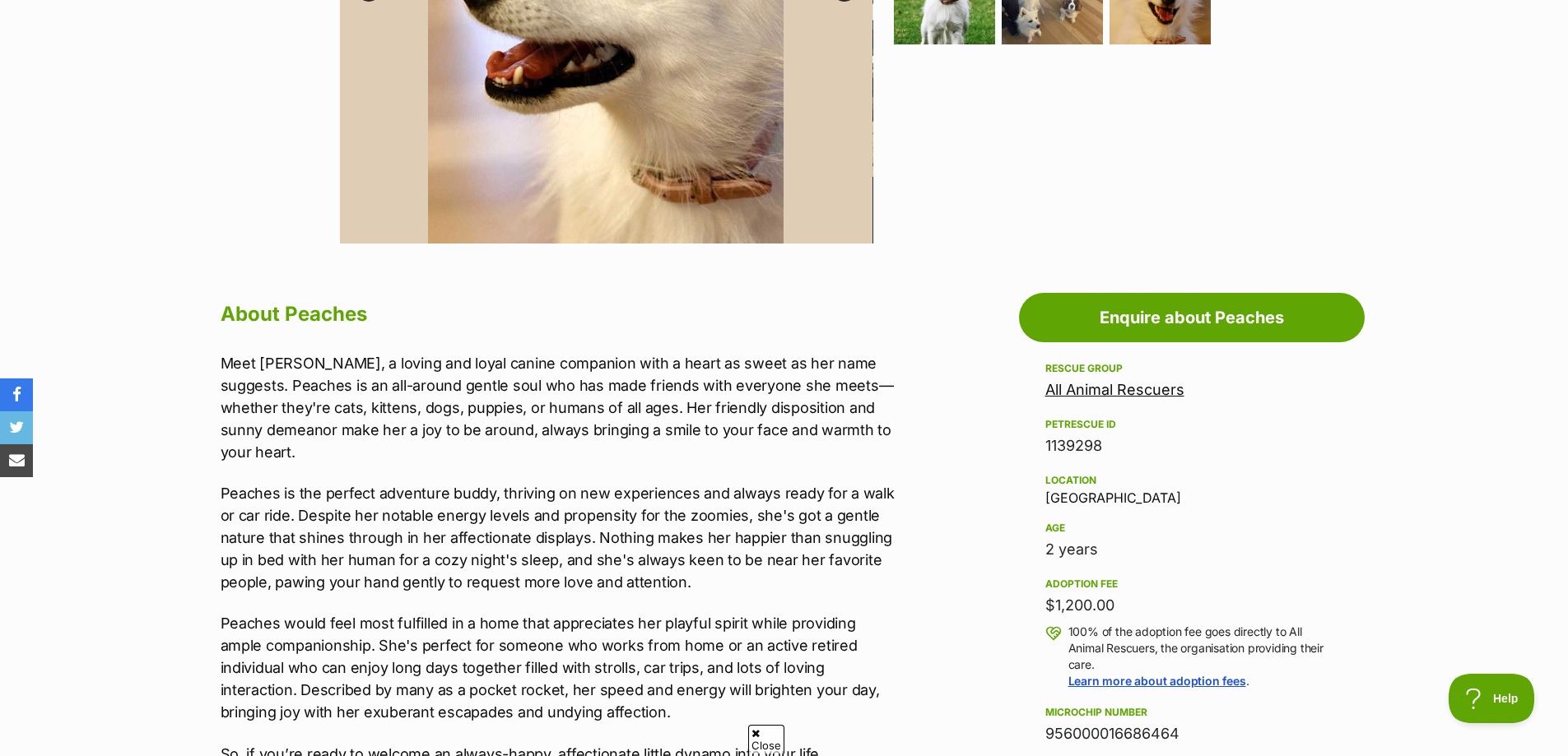
scroll to position [165, 0]
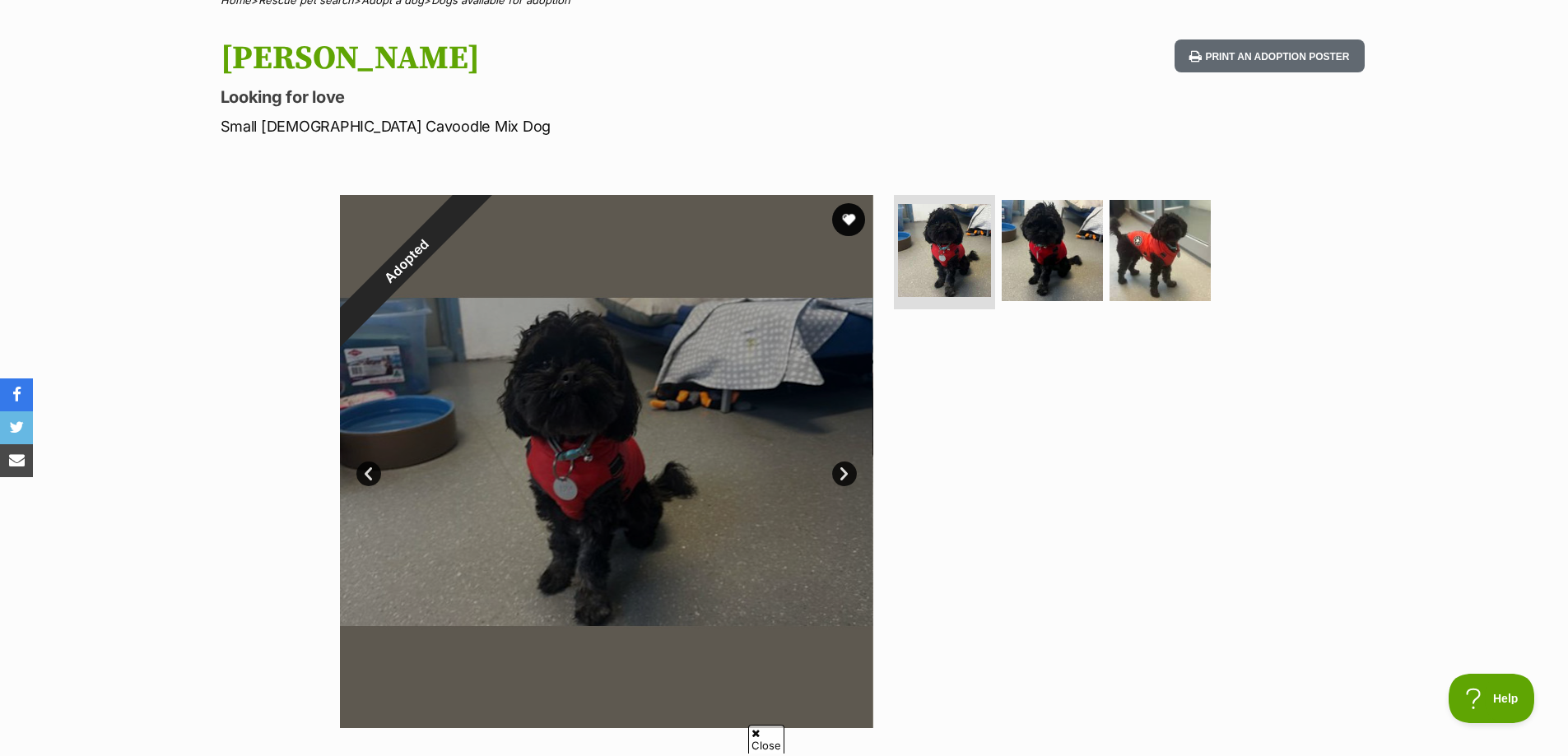
scroll to position [329, 0]
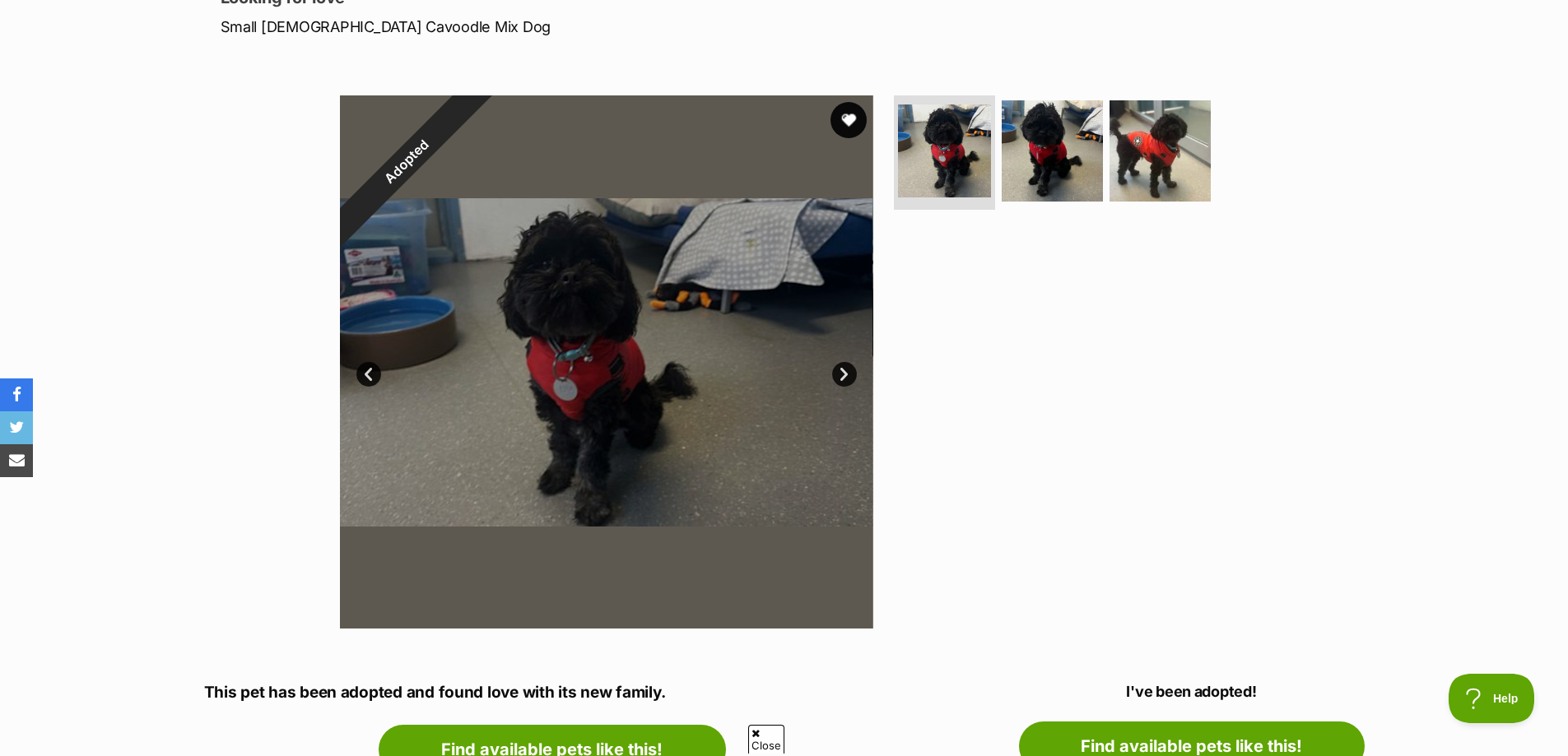
click at [850, 122] on button "favourite" at bounding box center [848, 120] width 36 height 36
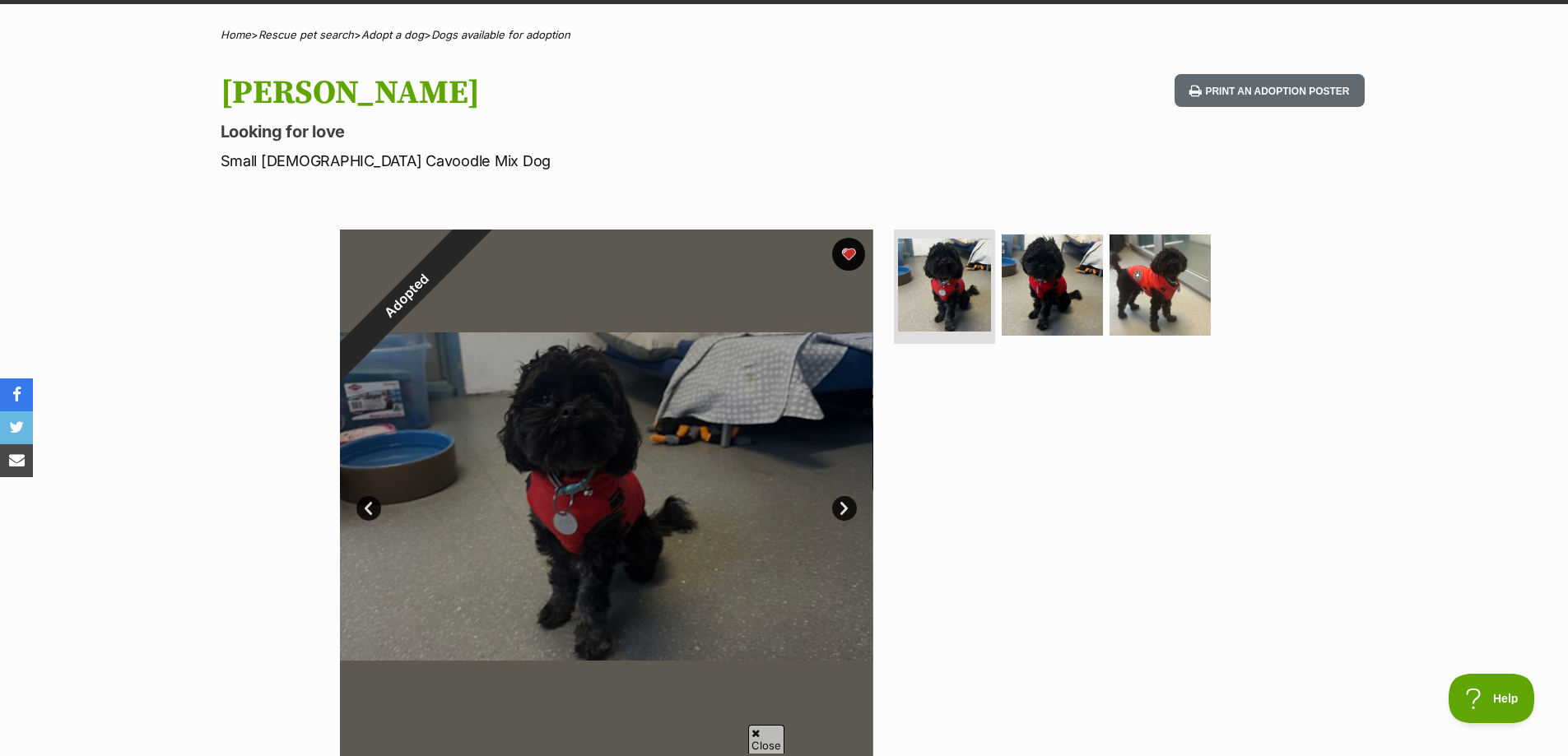
scroll to position [0, 0]
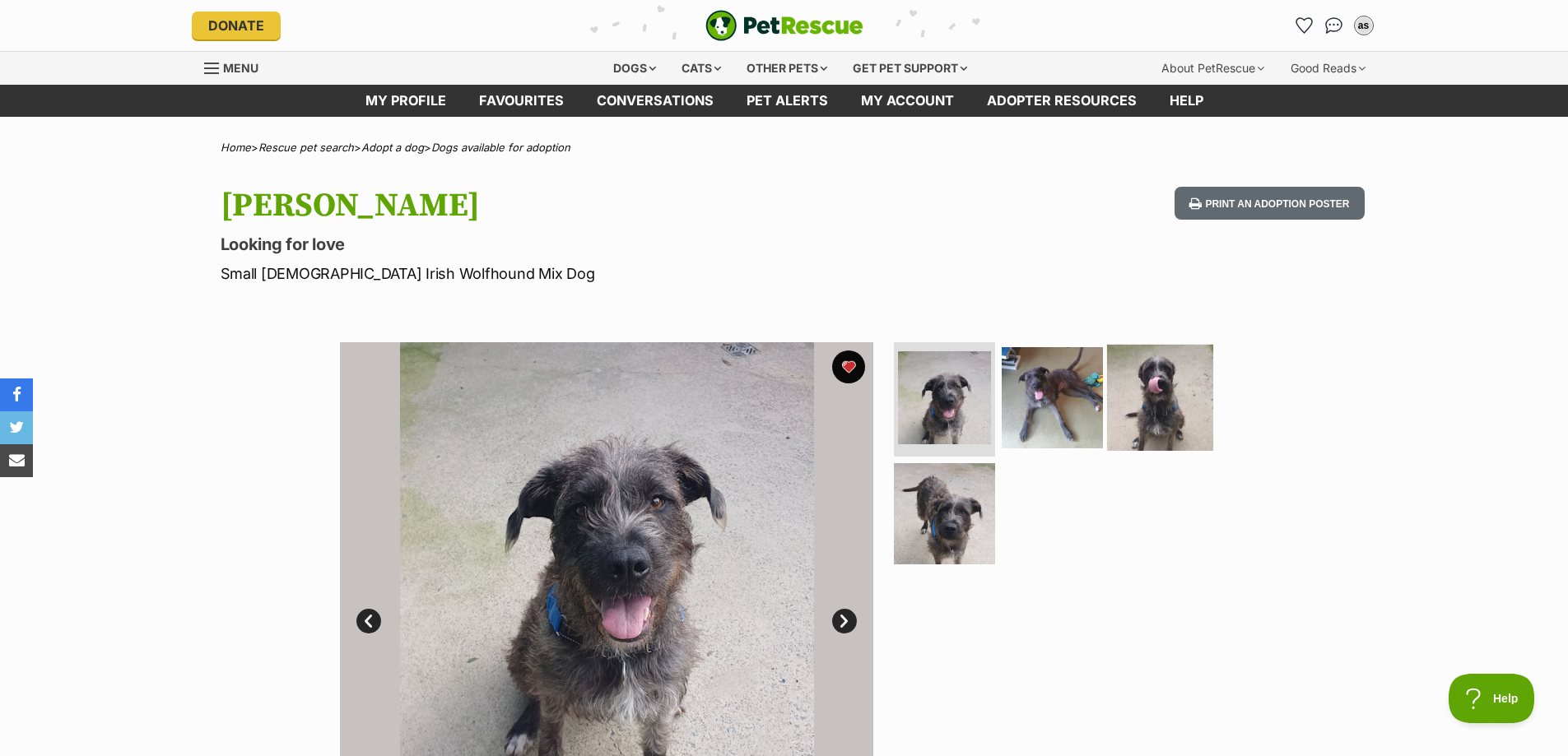
click at [1132, 384] on img at bounding box center [1160, 397] width 106 height 106
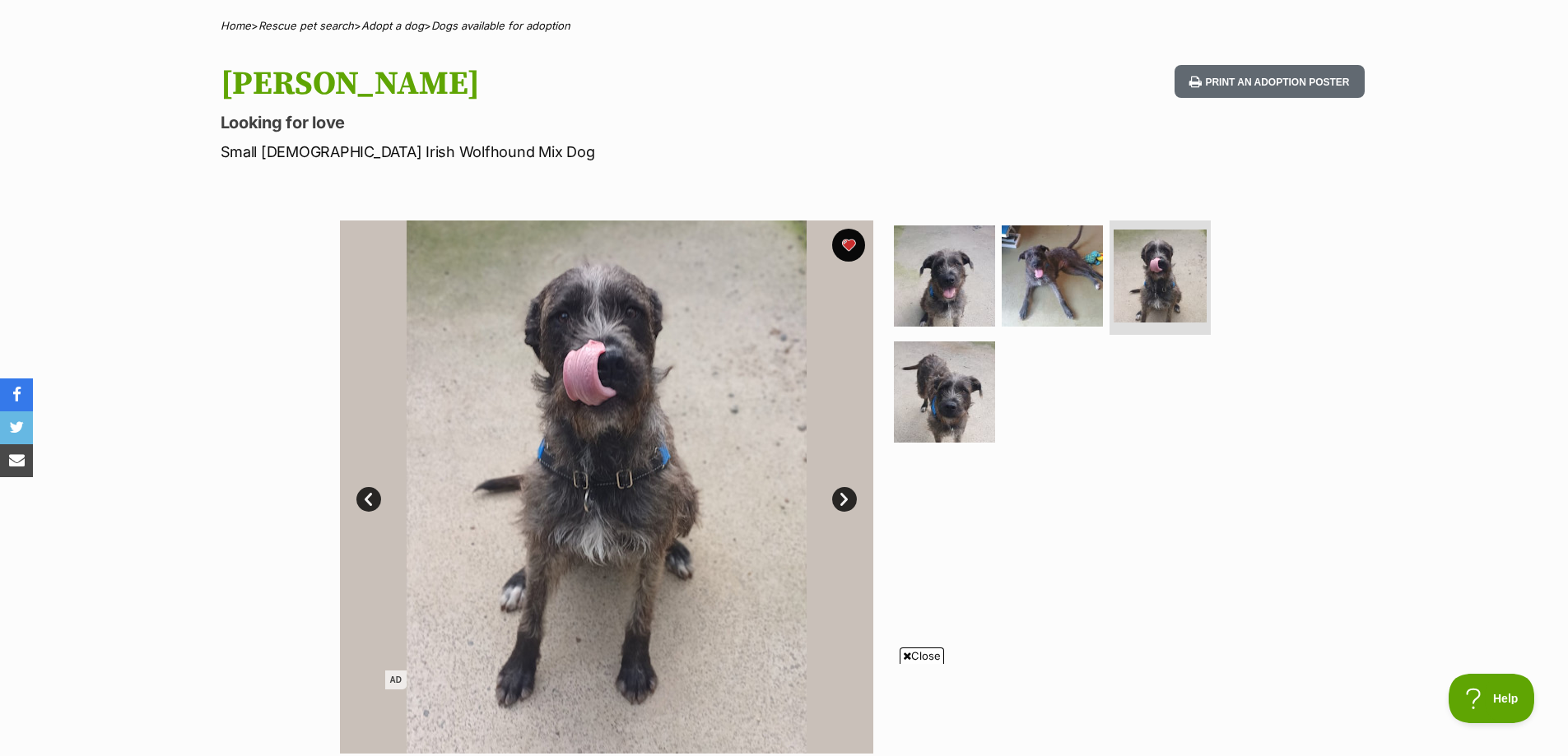
scroll to position [246, 0]
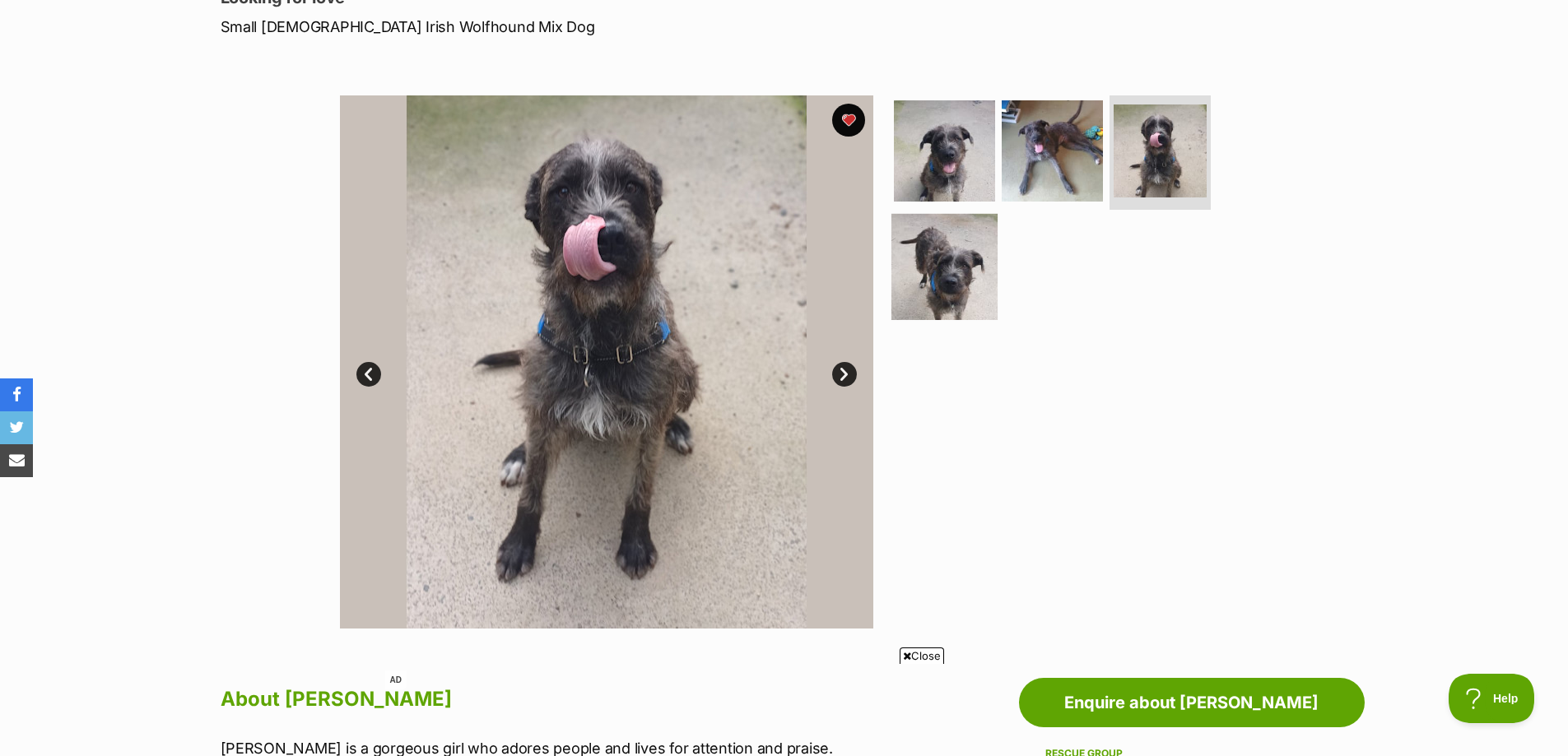
click at [961, 289] on img at bounding box center [944, 267] width 106 height 106
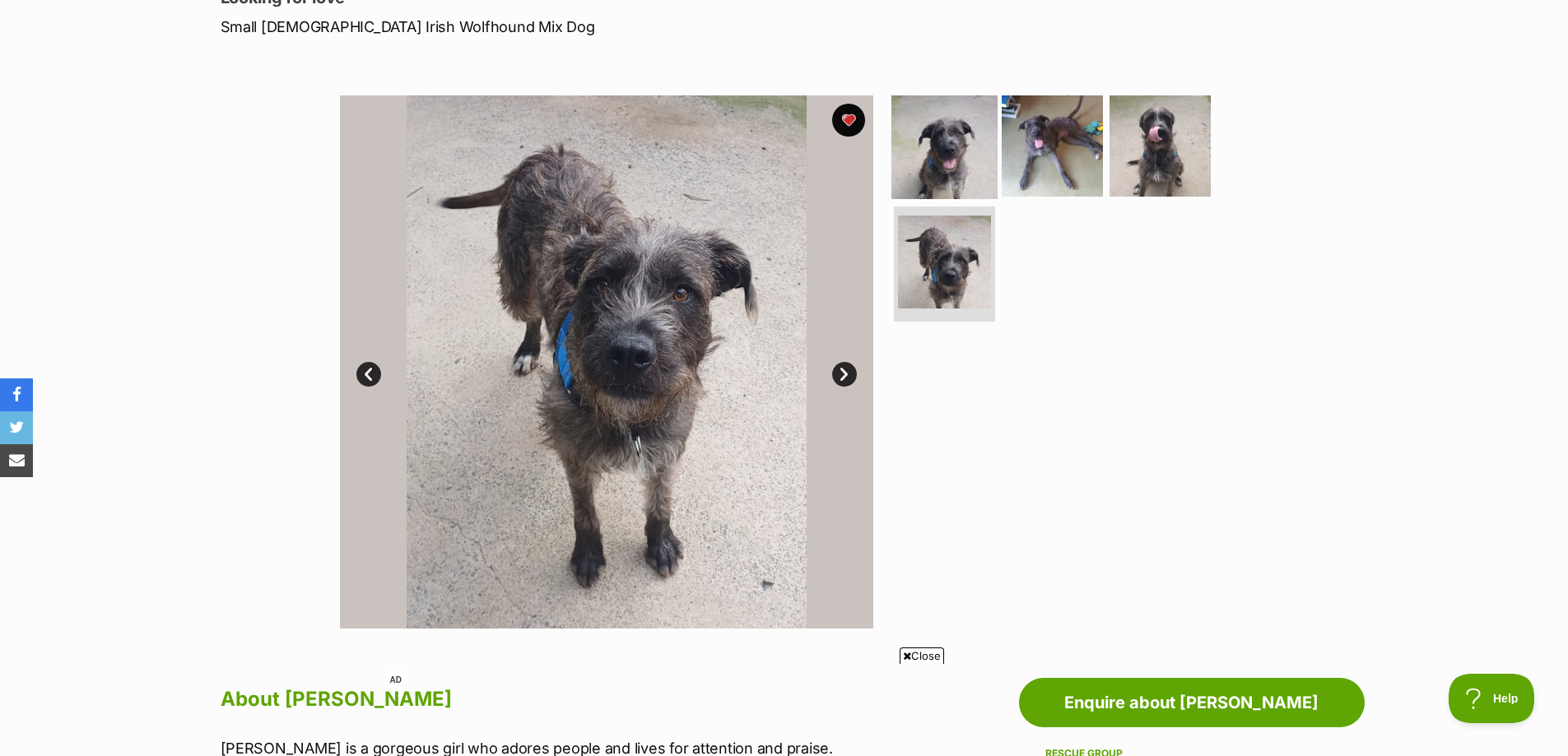
click at [944, 133] on img at bounding box center [944, 145] width 106 height 106
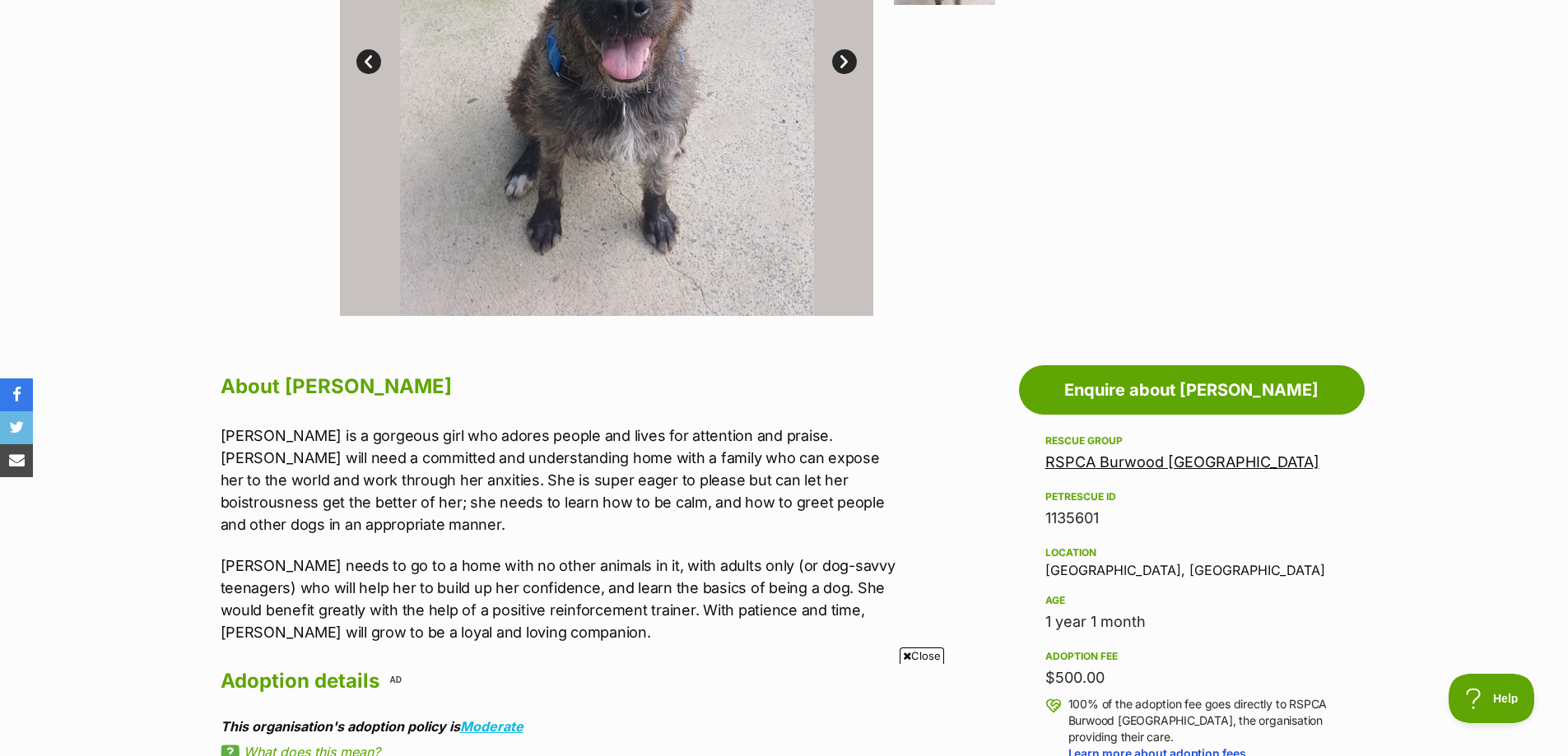
scroll to position [905, 0]
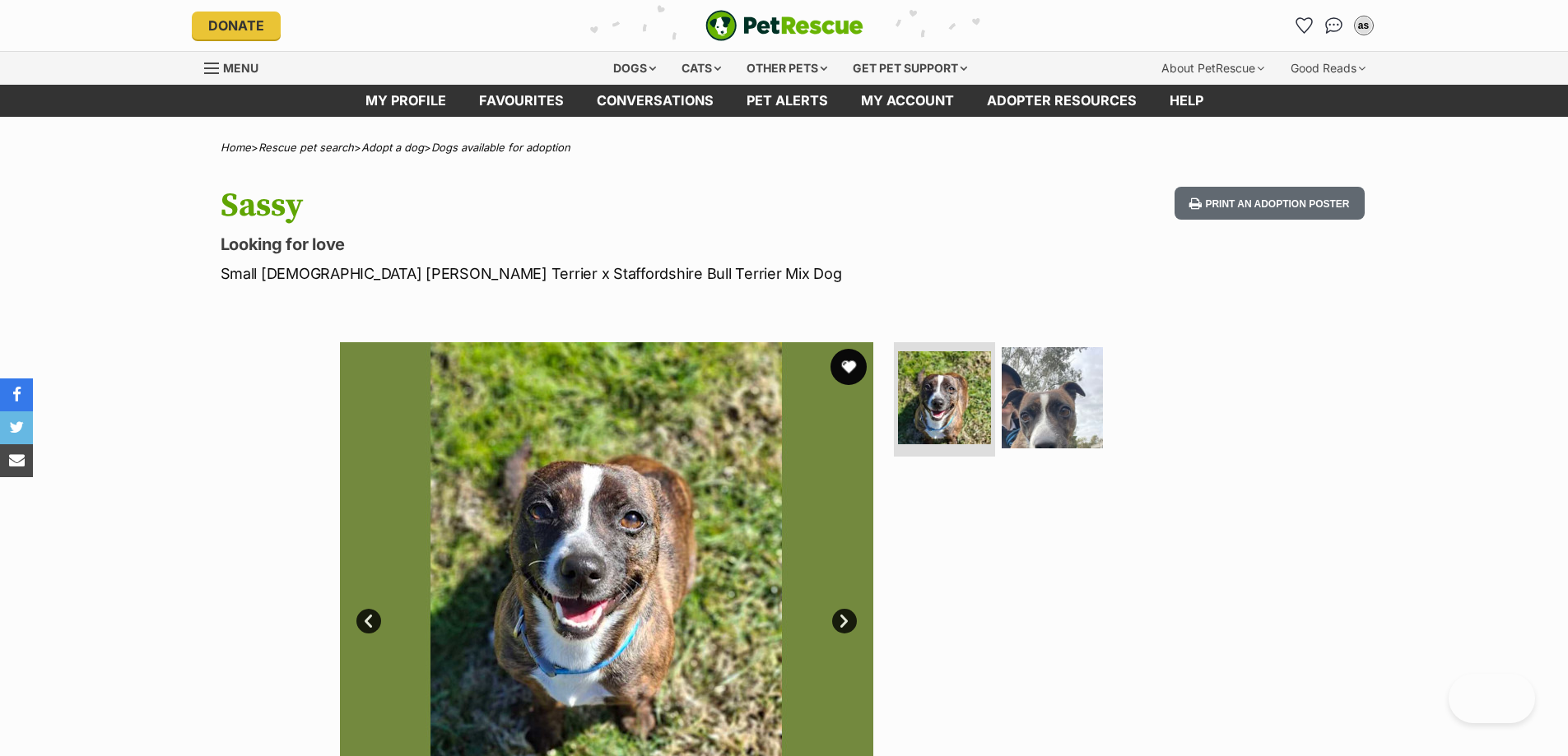
click at [849, 369] on button "favourite" at bounding box center [848, 366] width 36 height 36
click at [1076, 398] on img at bounding box center [1052, 397] width 106 height 106
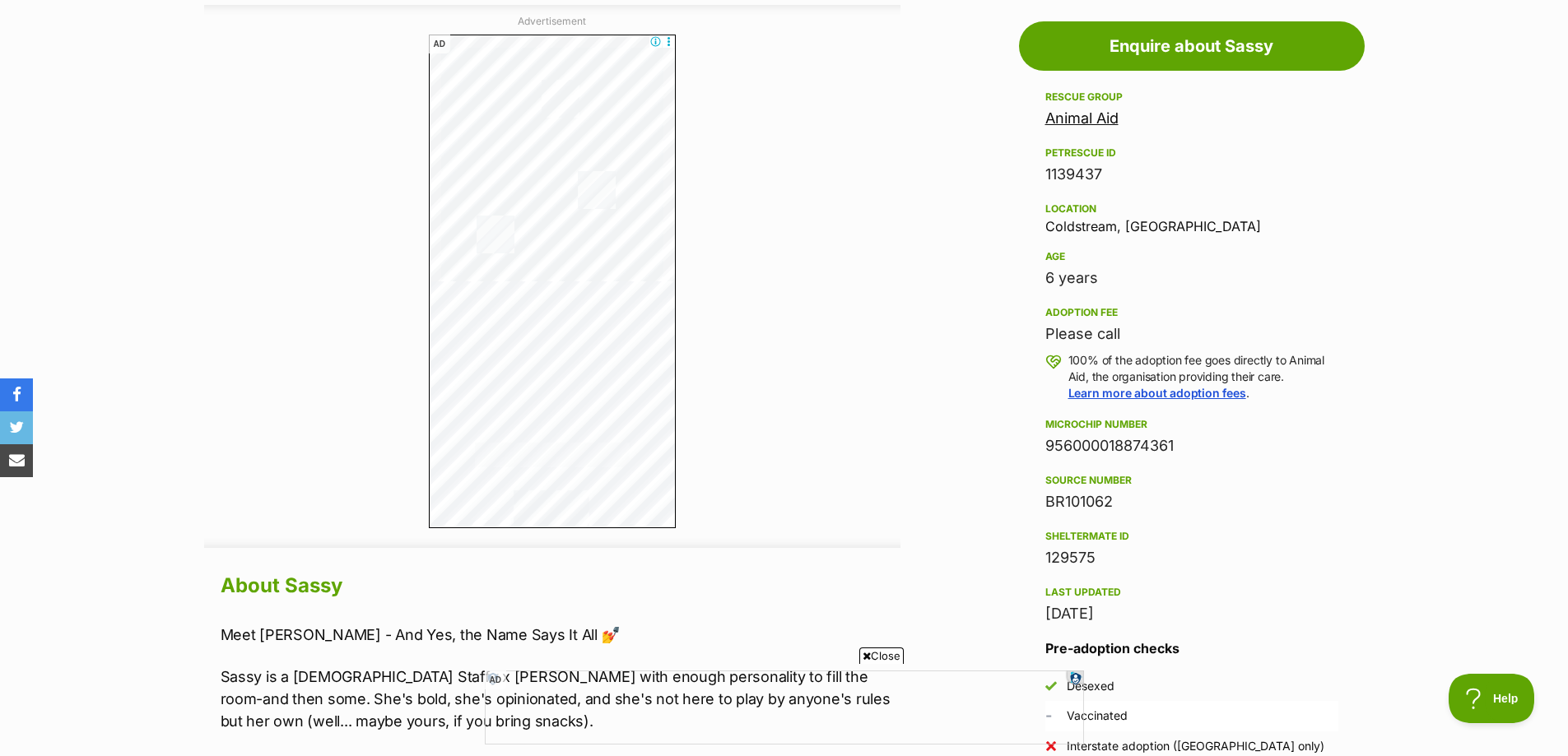
scroll to position [905, 0]
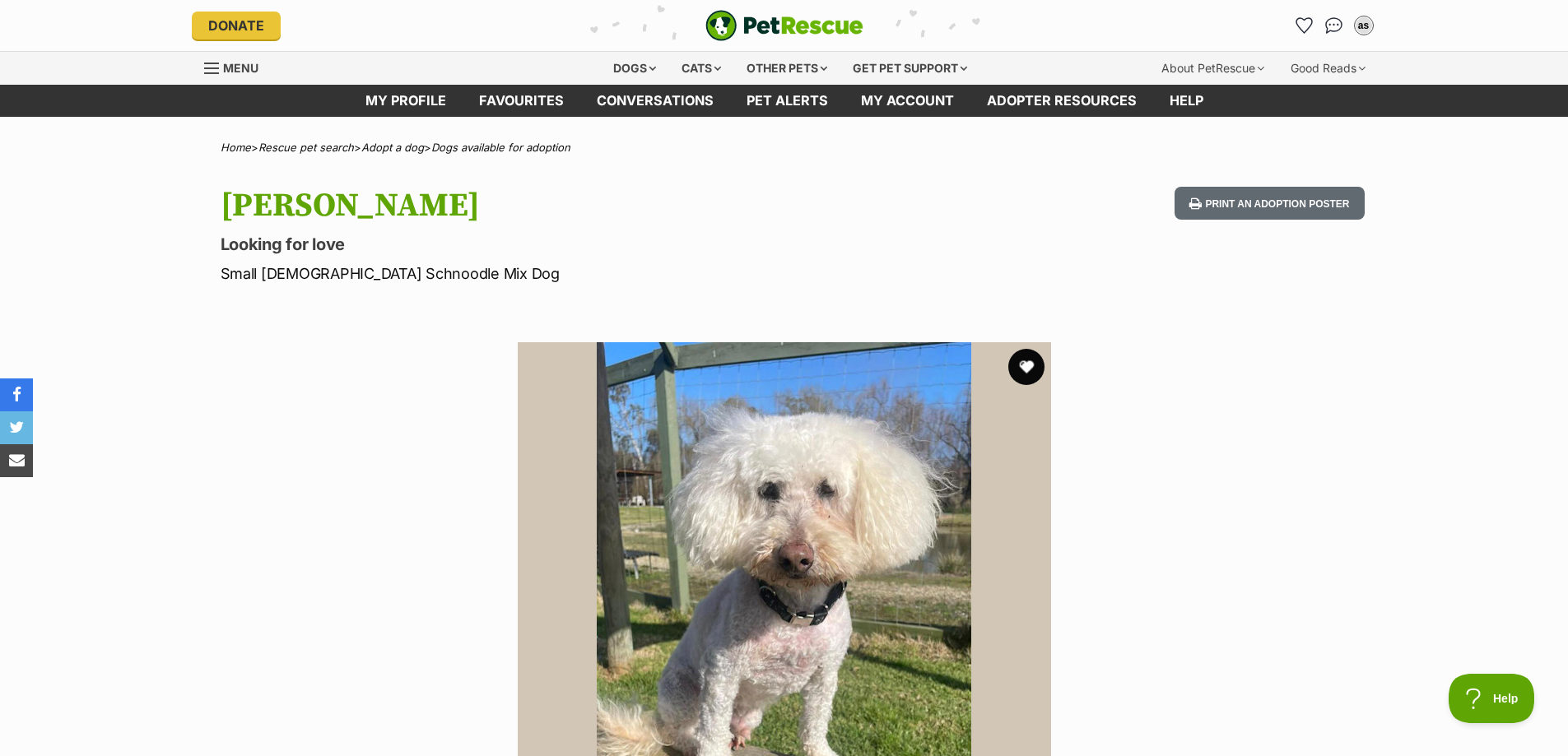
click at [1026, 368] on button "favourite" at bounding box center [1026, 366] width 36 height 36
